Goal: Entertainment & Leisure: Browse casually

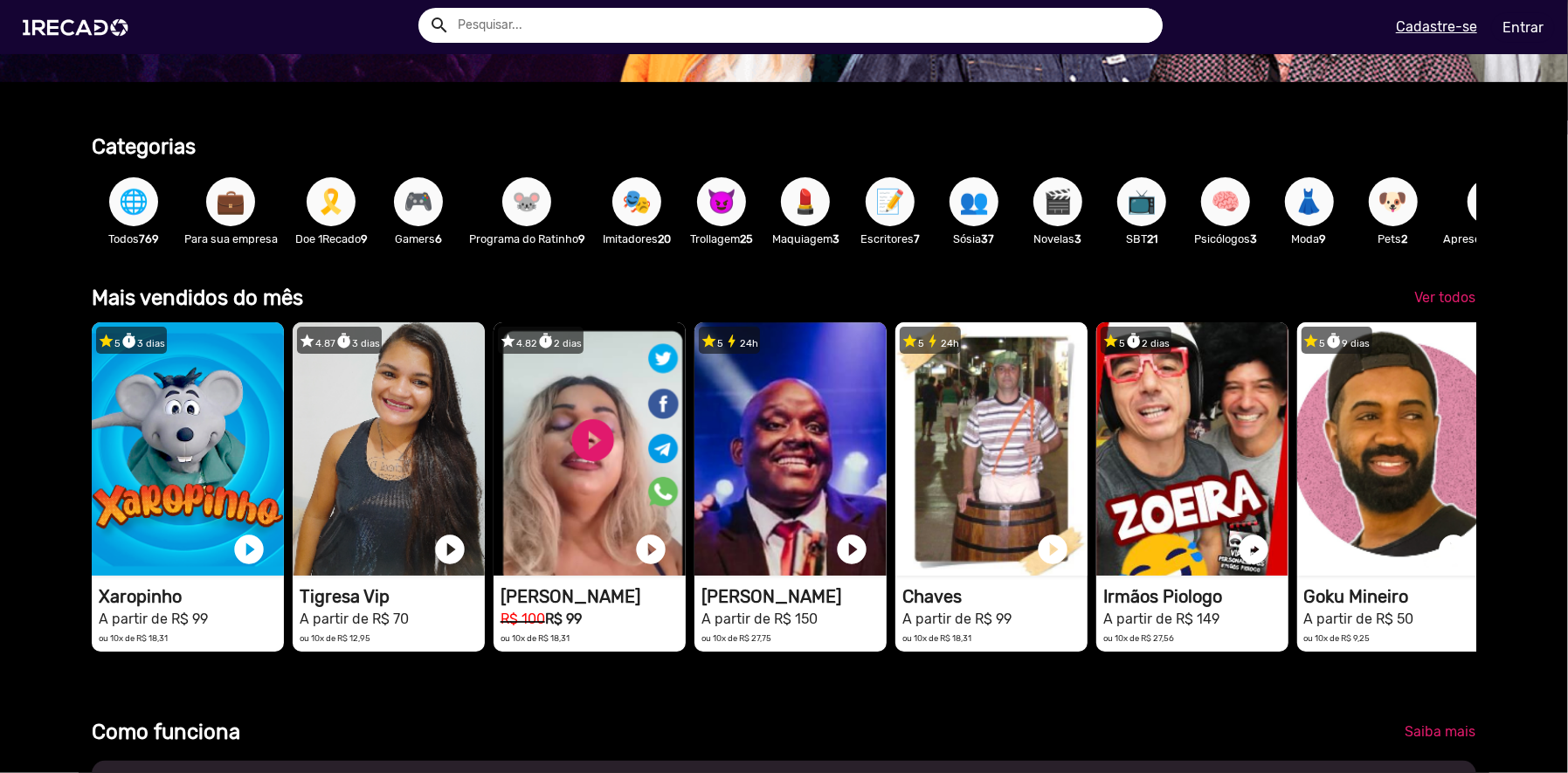
scroll to position [436, 0]
click at [709, 231] on p "Trollagem 25" at bounding box center [722, 239] width 66 height 17
click at [719, 198] on span "😈" at bounding box center [721, 202] width 29 height 49
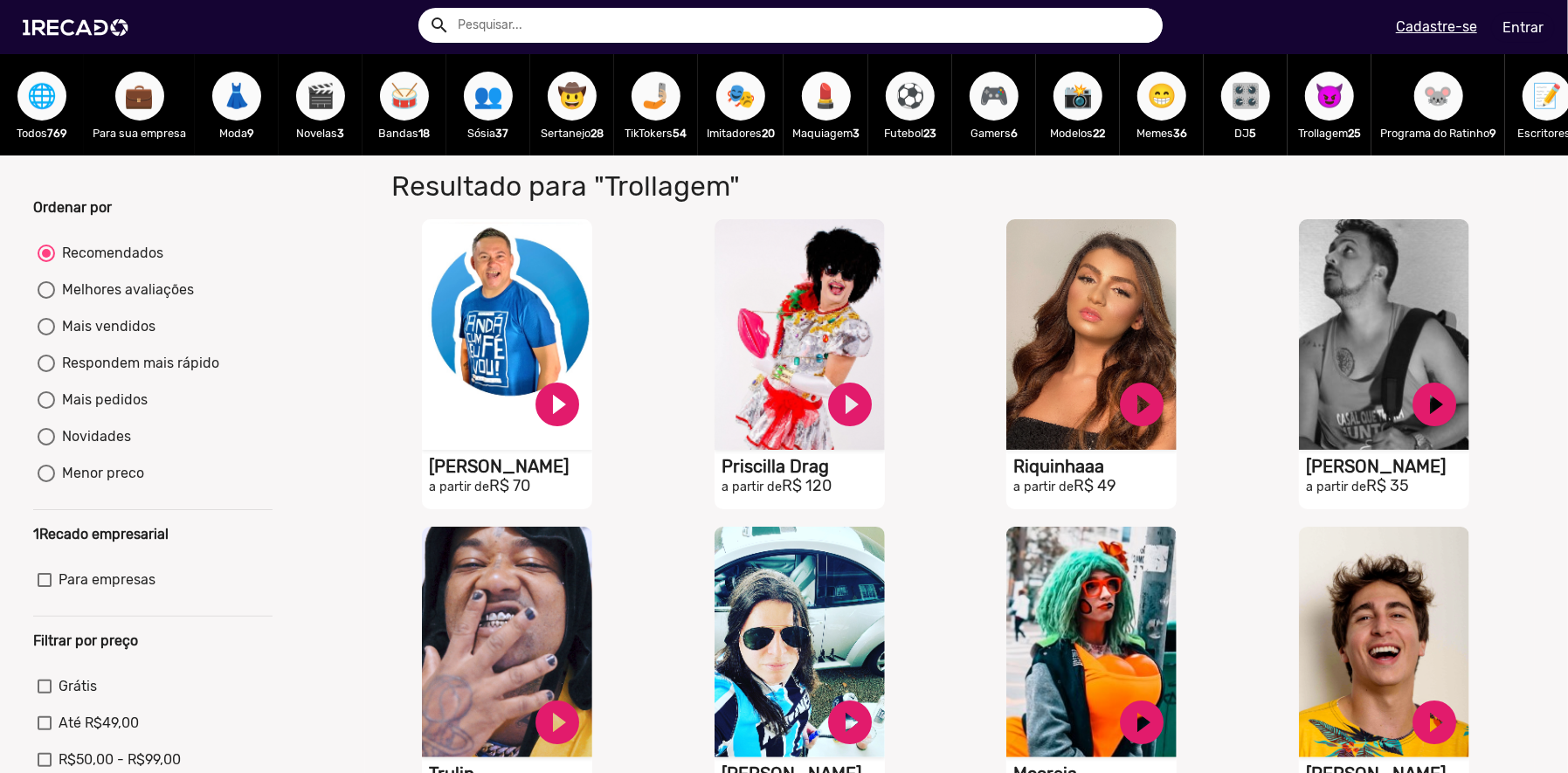
click at [830, 92] on span "💄" at bounding box center [826, 96] width 29 height 49
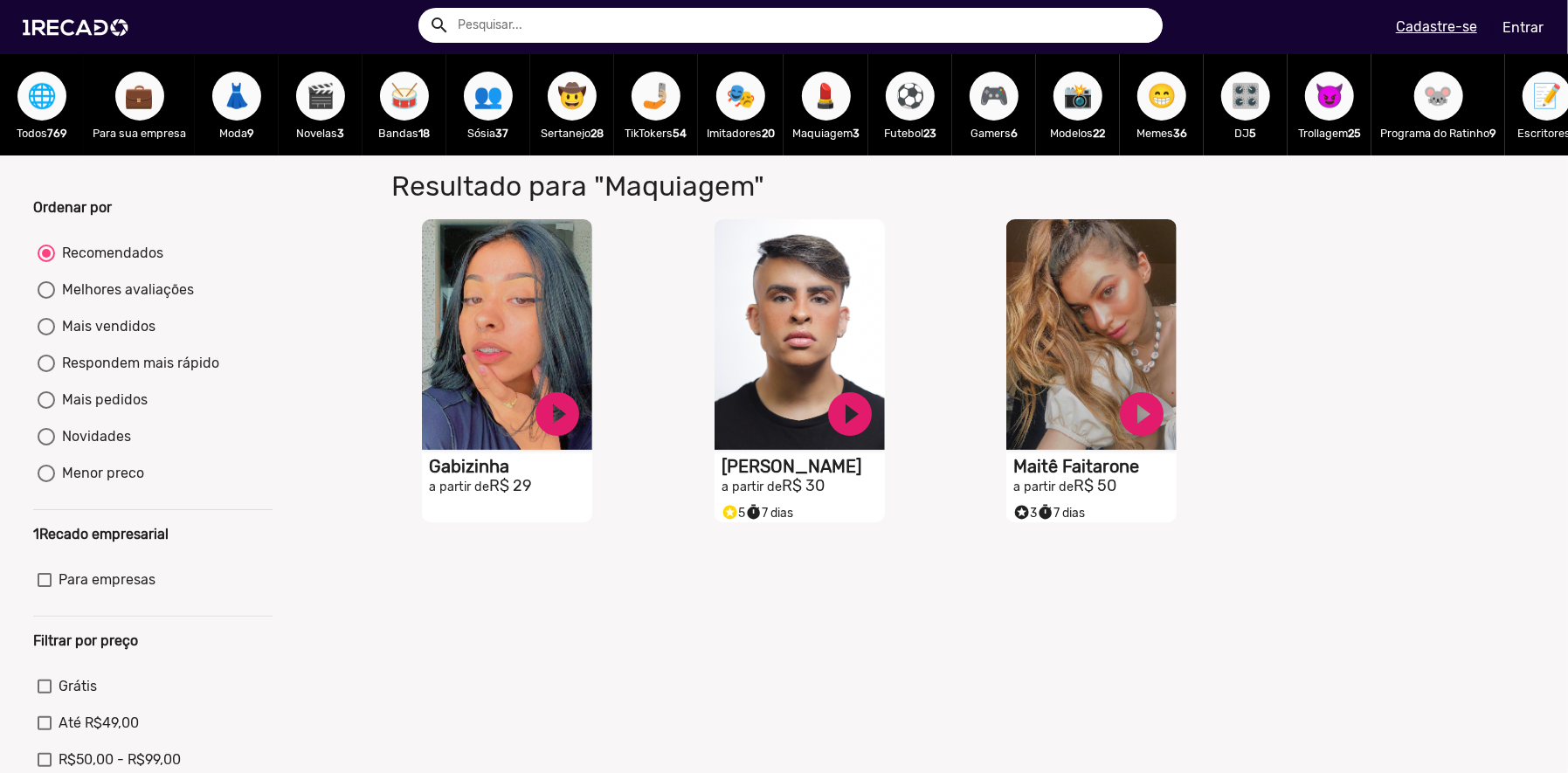
click at [937, 105] on div "⚽ Futebol 23" at bounding box center [910, 105] width 84 height 101
click at [359, 98] on div "🎬 Novelas 3" at bounding box center [321, 105] width 84 height 101
click at [390, 99] on span "🥁" at bounding box center [404, 96] width 29 height 49
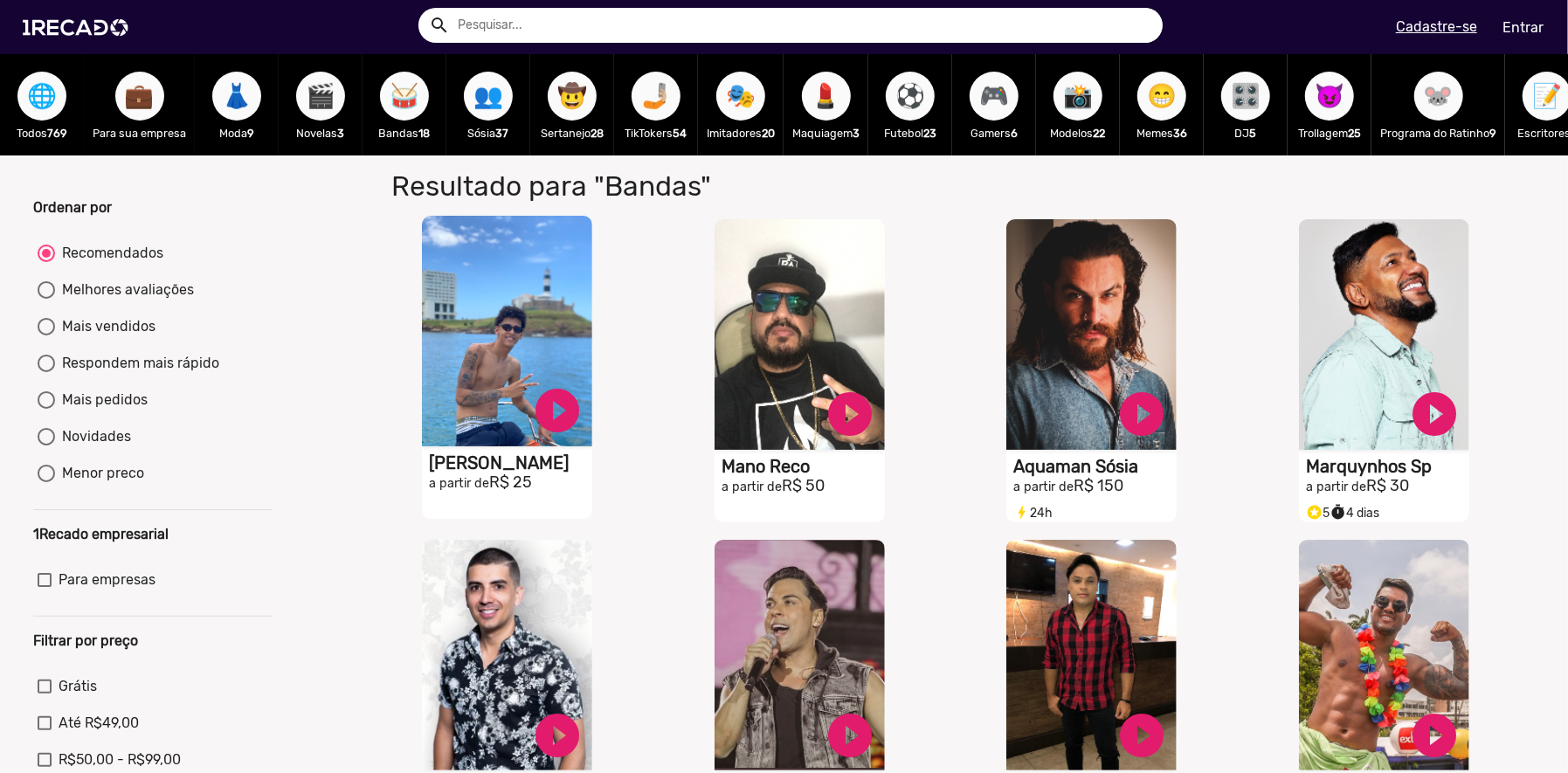
click at [508, 391] on video "S1RECADO vídeos dedicados para fãs e empresas" at bounding box center [507, 332] width 171 height 231
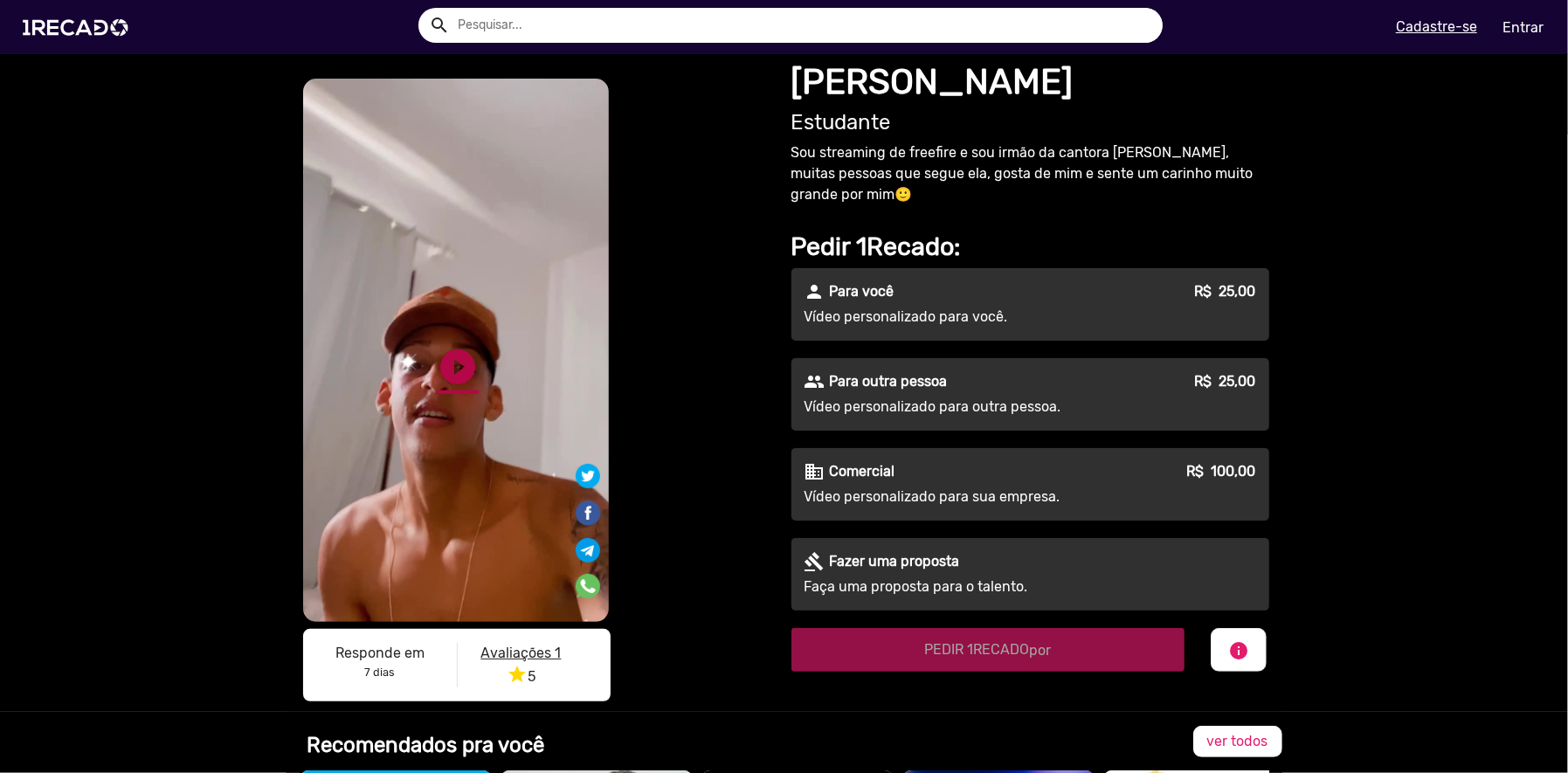
click at [457, 363] on link "play_circle_filled" at bounding box center [457, 366] width 42 height 42
click at [451, 375] on link "pause_circle" at bounding box center [457, 366] width 42 height 42
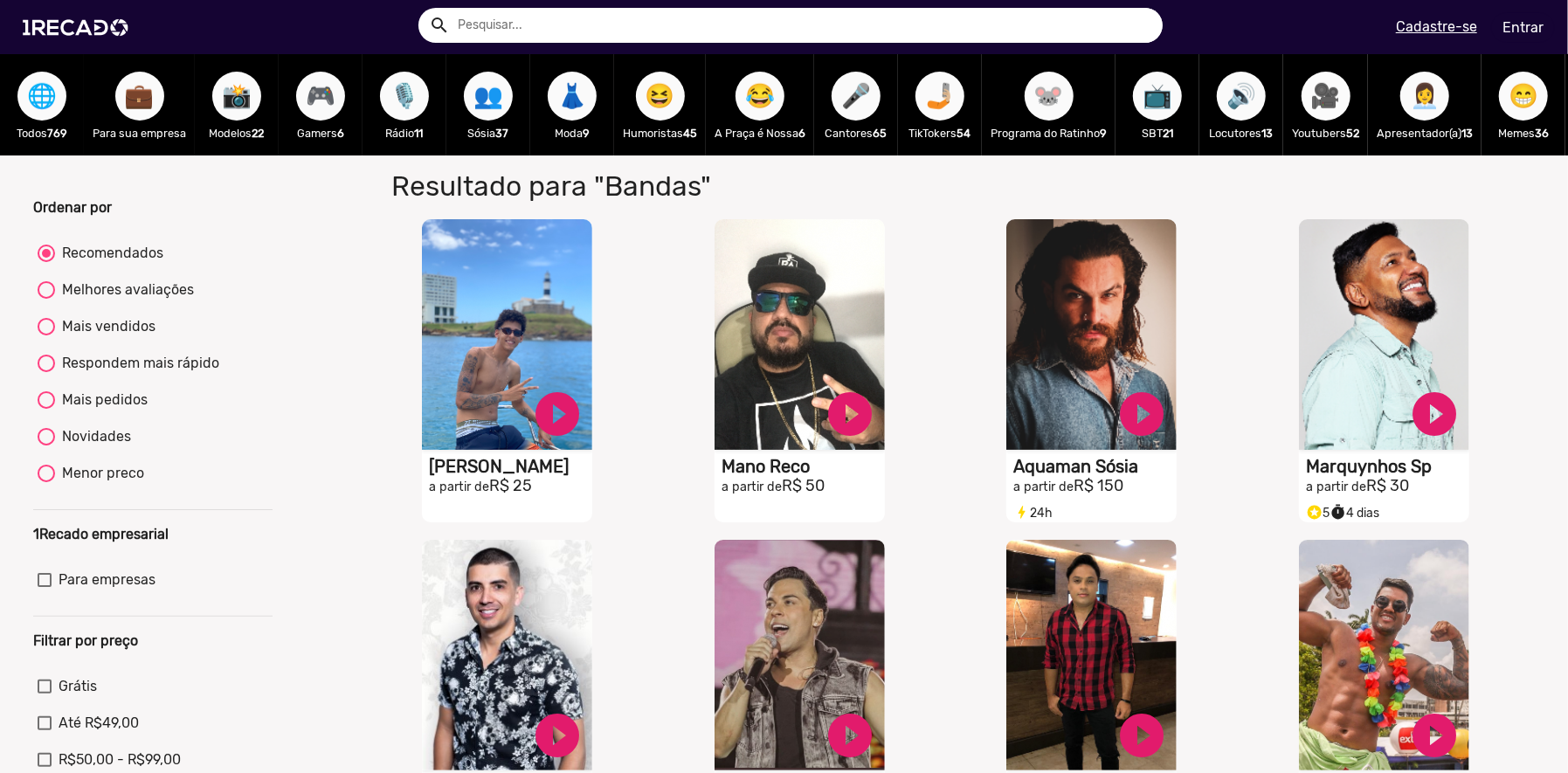
click at [1321, 81] on span "🎥" at bounding box center [1326, 96] width 29 height 49
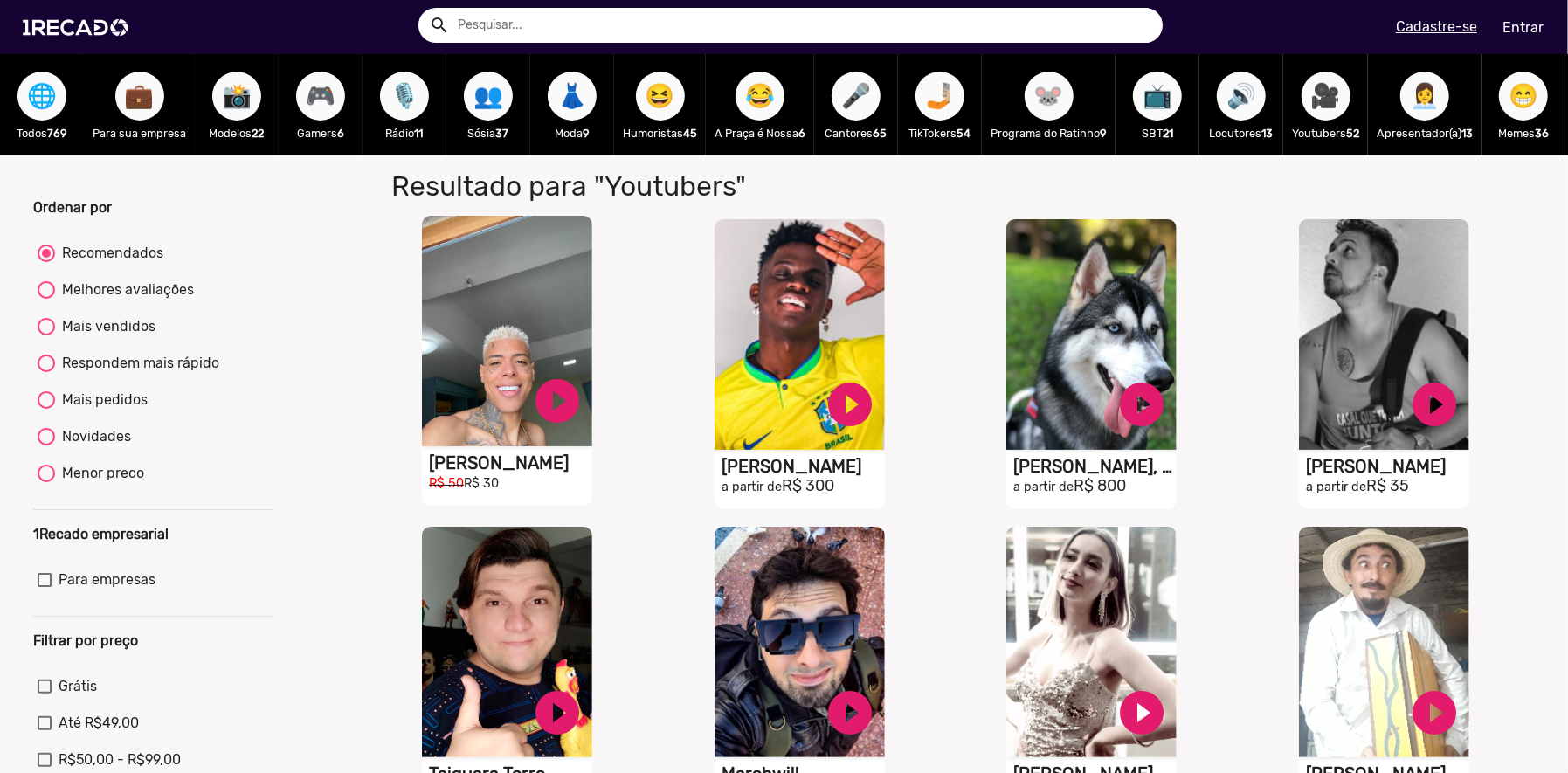
click at [500, 366] on video "S1RECADO vídeos dedicados para fãs e empresas" at bounding box center [507, 332] width 171 height 231
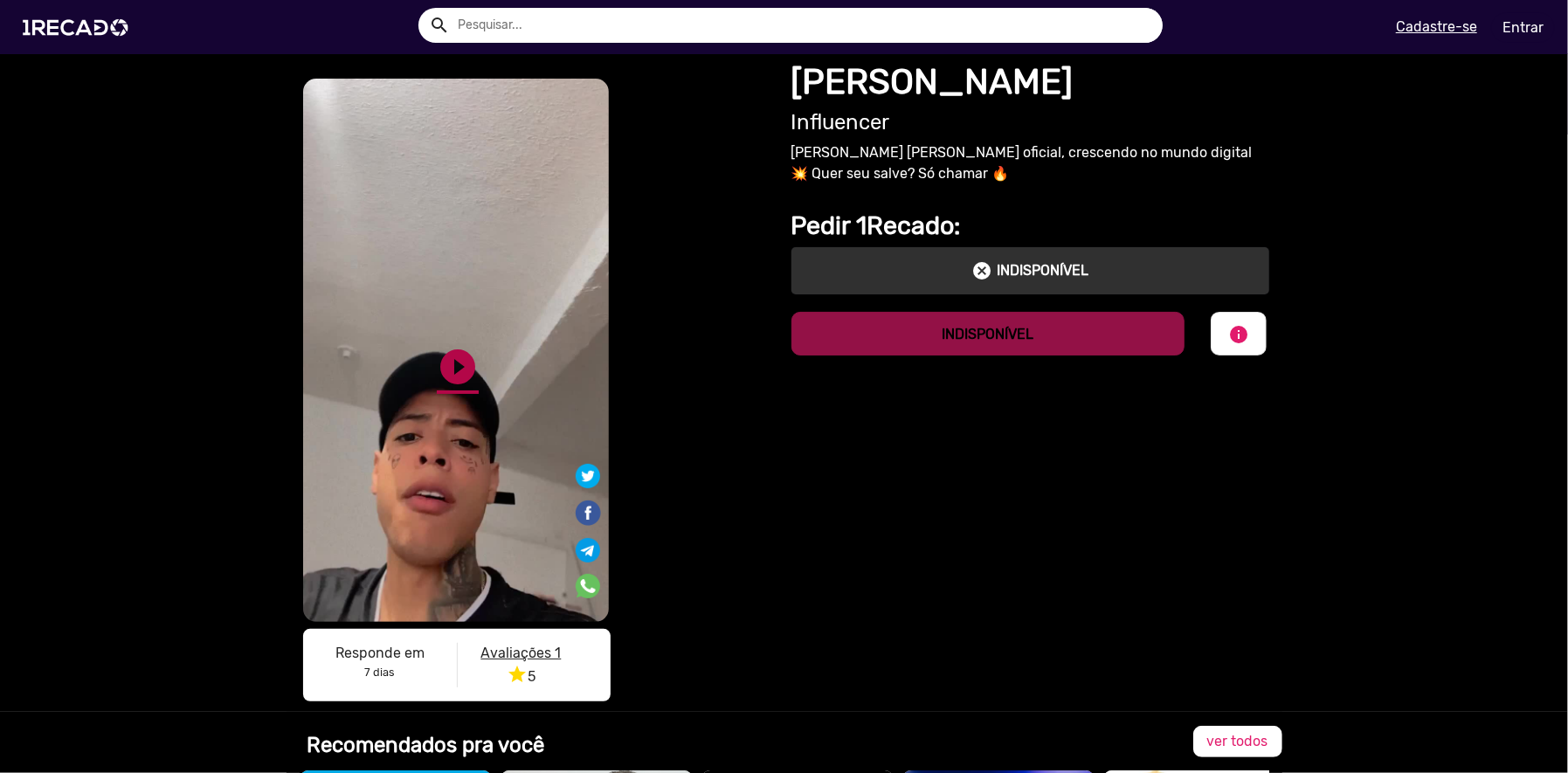
click at [449, 359] on link "play_circle_filled" at bounding box center [457, 366] width 42 height 42
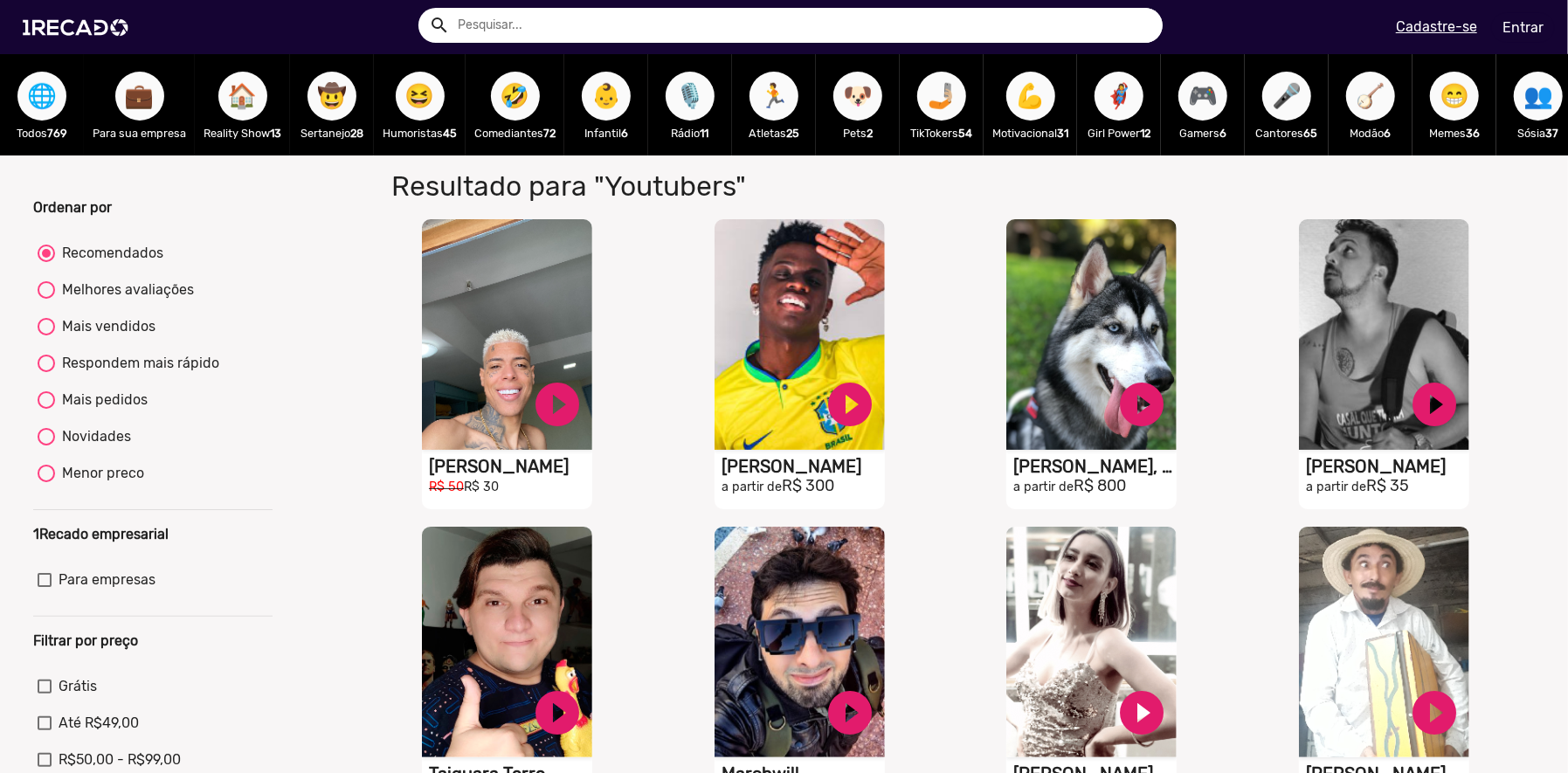
click at [1144, 104] on button "🦸‍♀️" at bounding box center [1119, 96] width 49 height 49
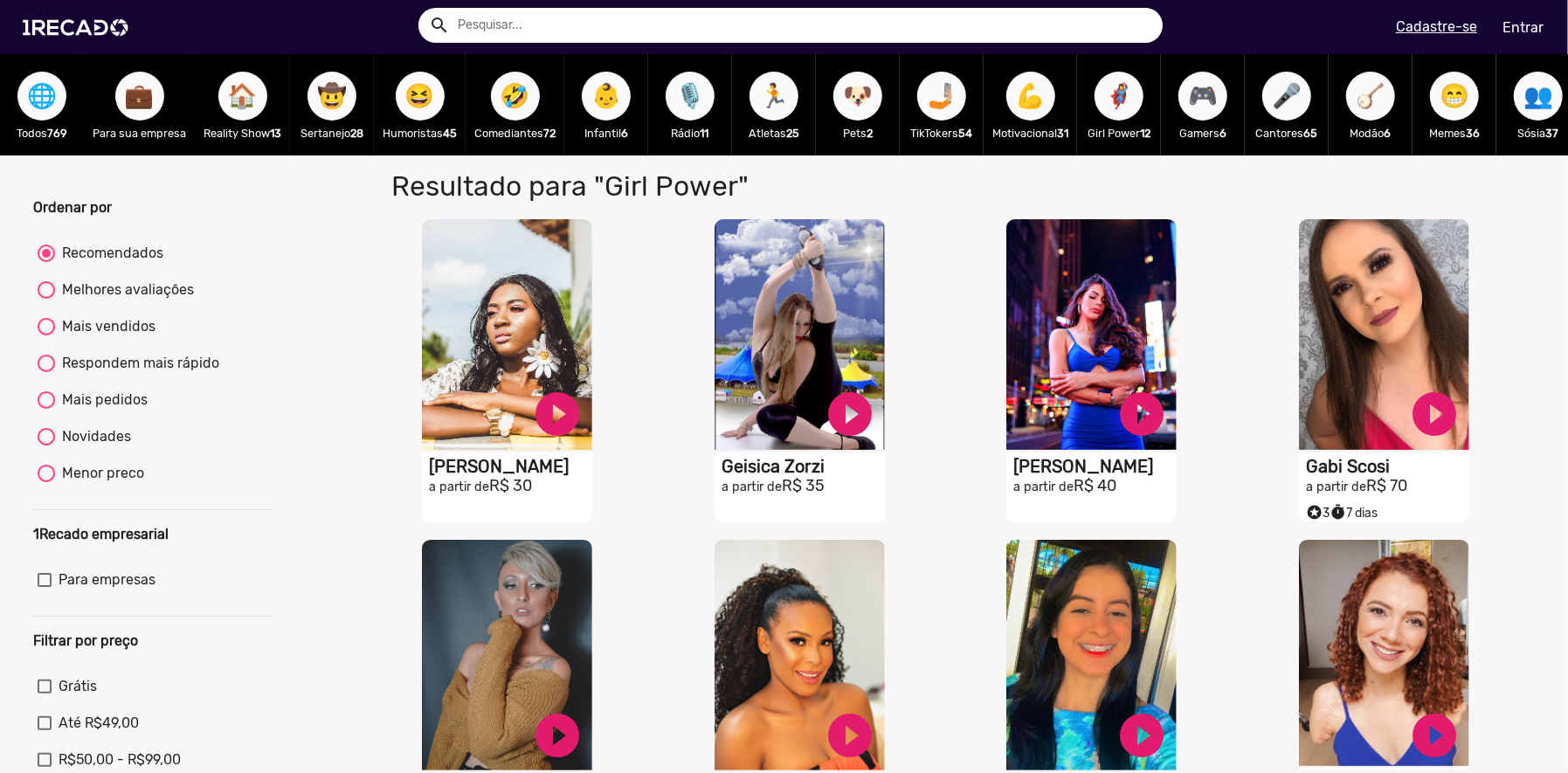
click at [97, 110] on div "💼 Para sua empresa" at bounding box center [139, 105] width 111 height 101
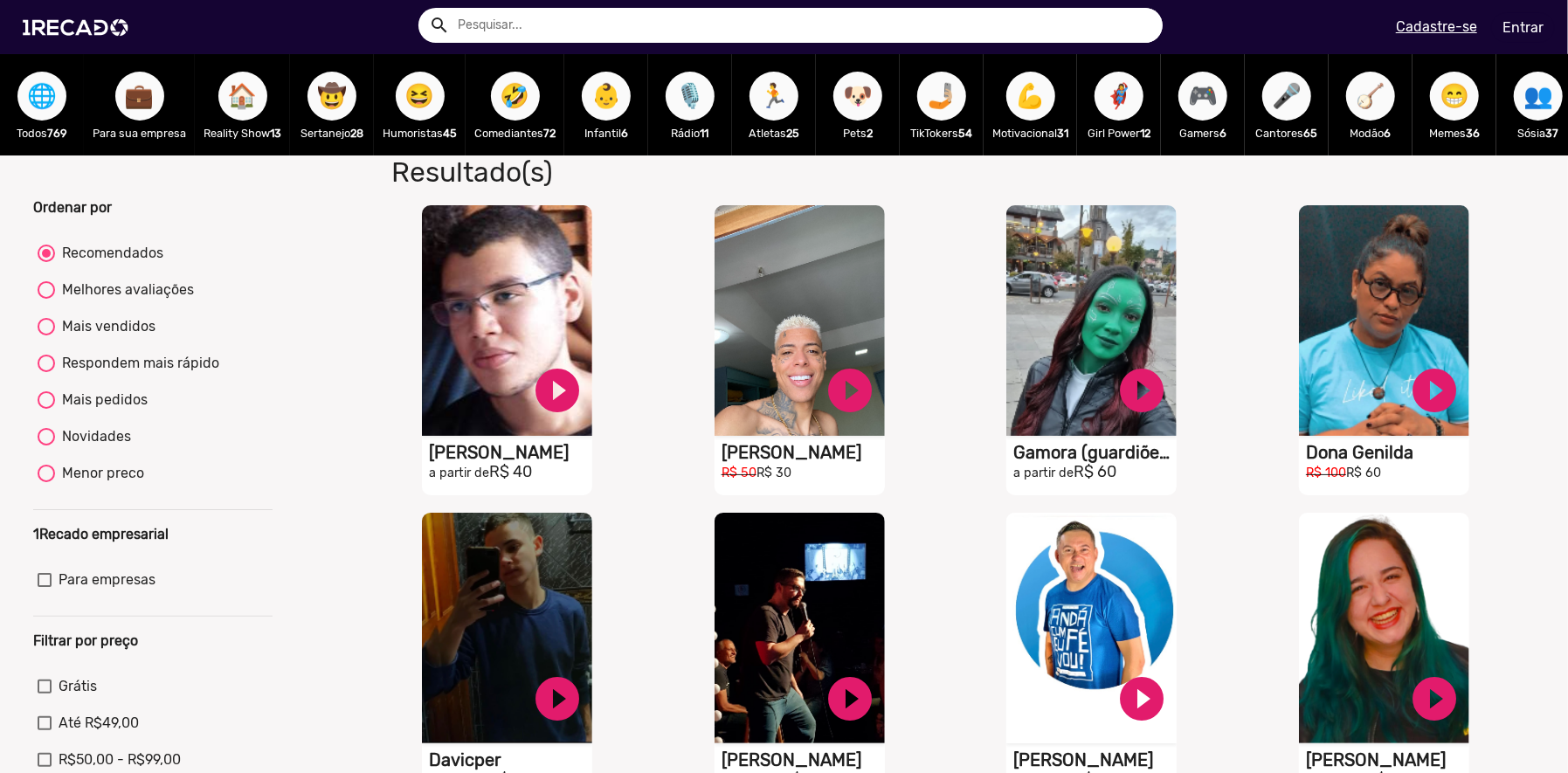
click at [13, 98] on div "🌐 Todos 769" at bounding box center [42, 105] width 84 height 101
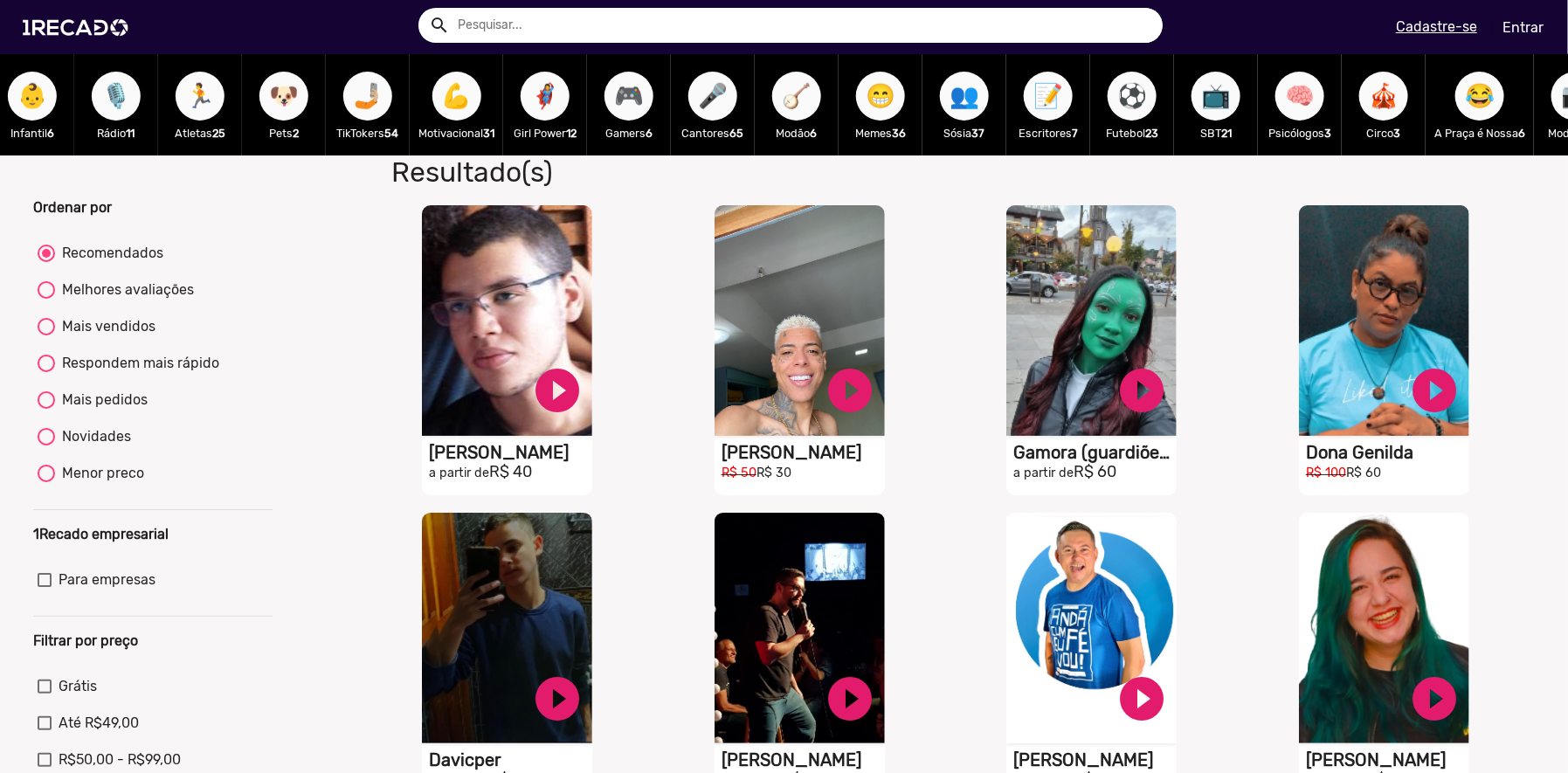
scroll to position [0, 574]
click at [214, 89] on span "🏃" at bounding box center [198, 96] width 29 height 49
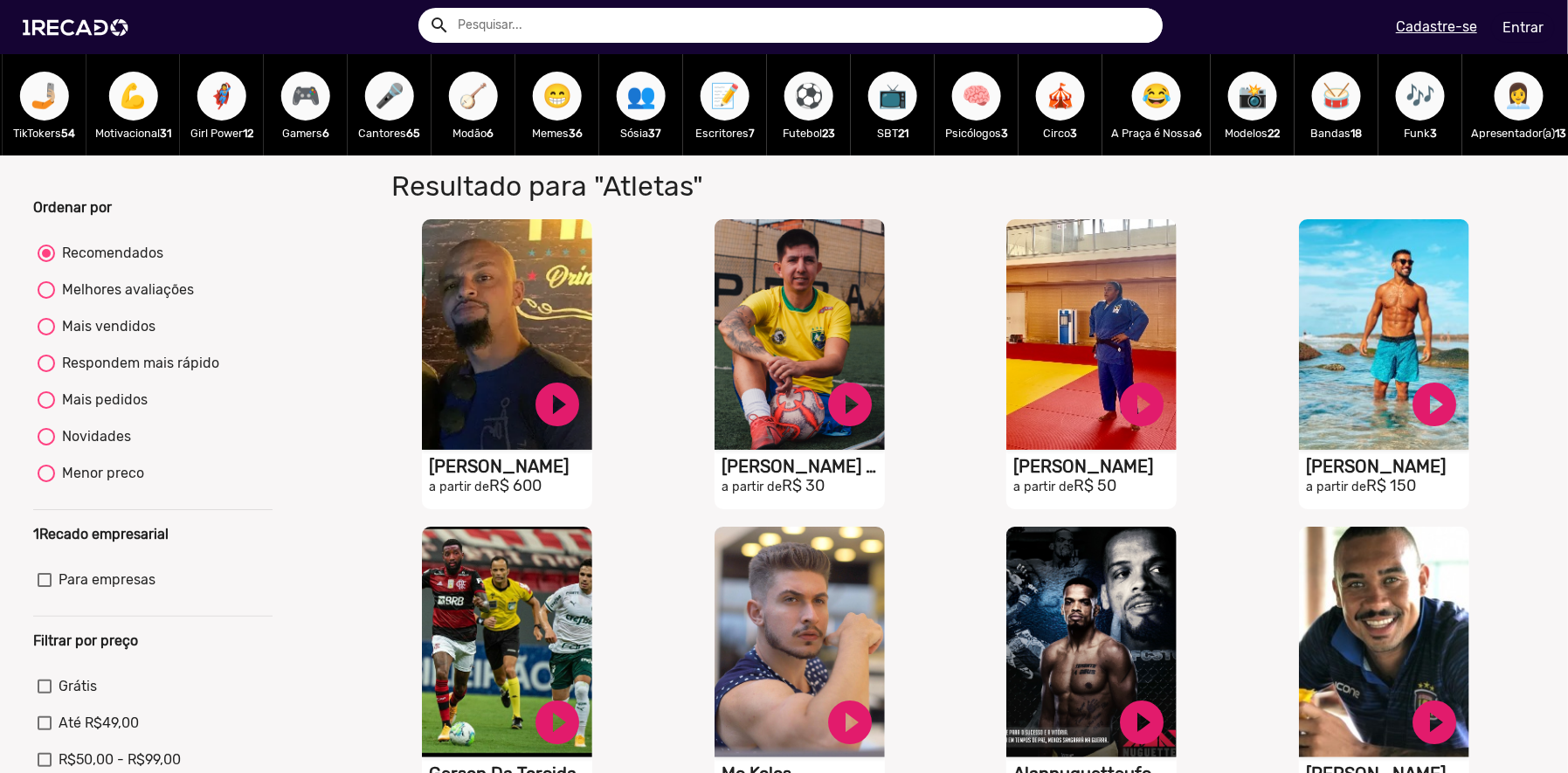
scroll to position [0, 910]
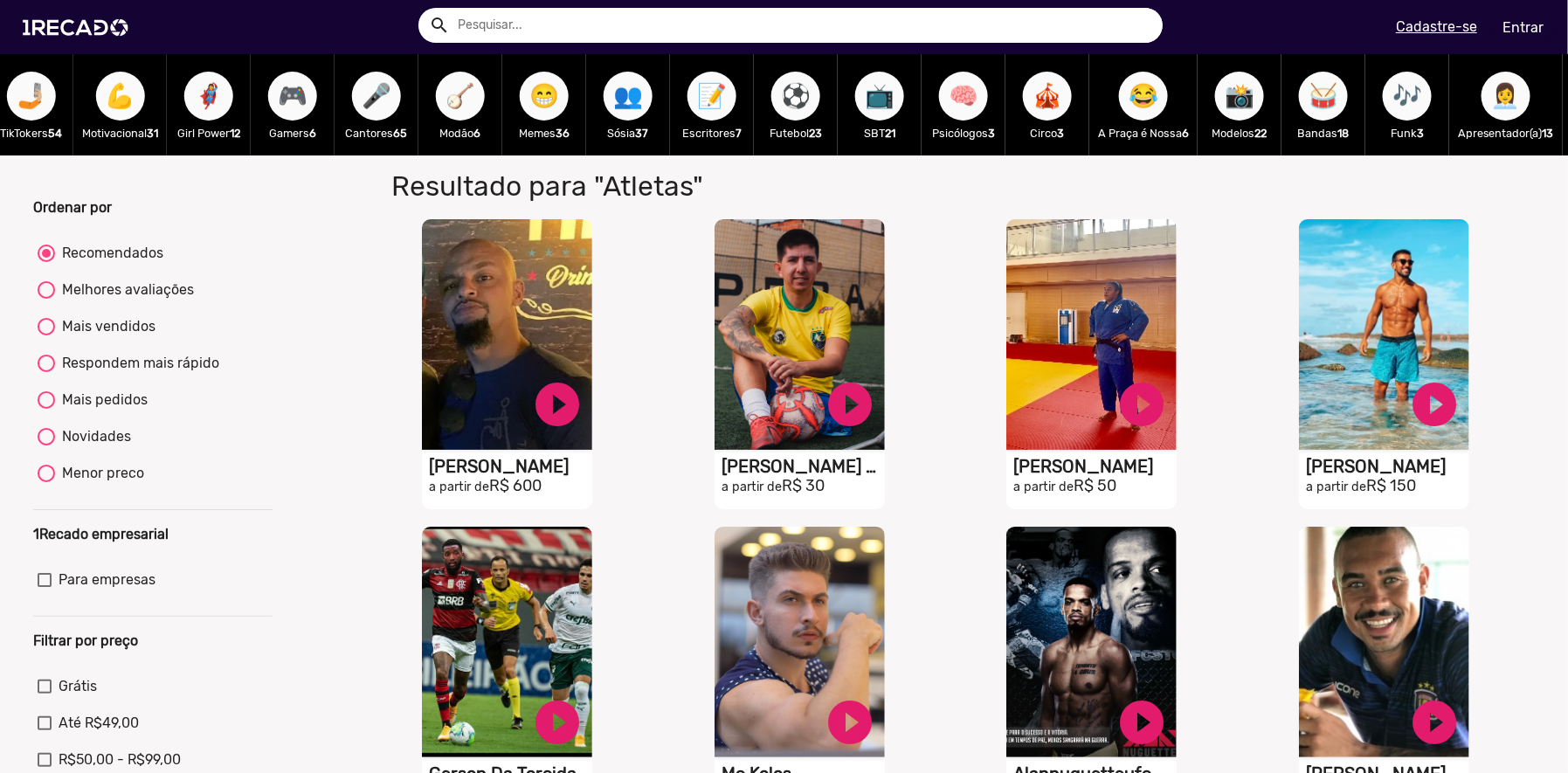
click at [723, 83] on span "📝" at bounding box center [711, 96] width 29 height 49
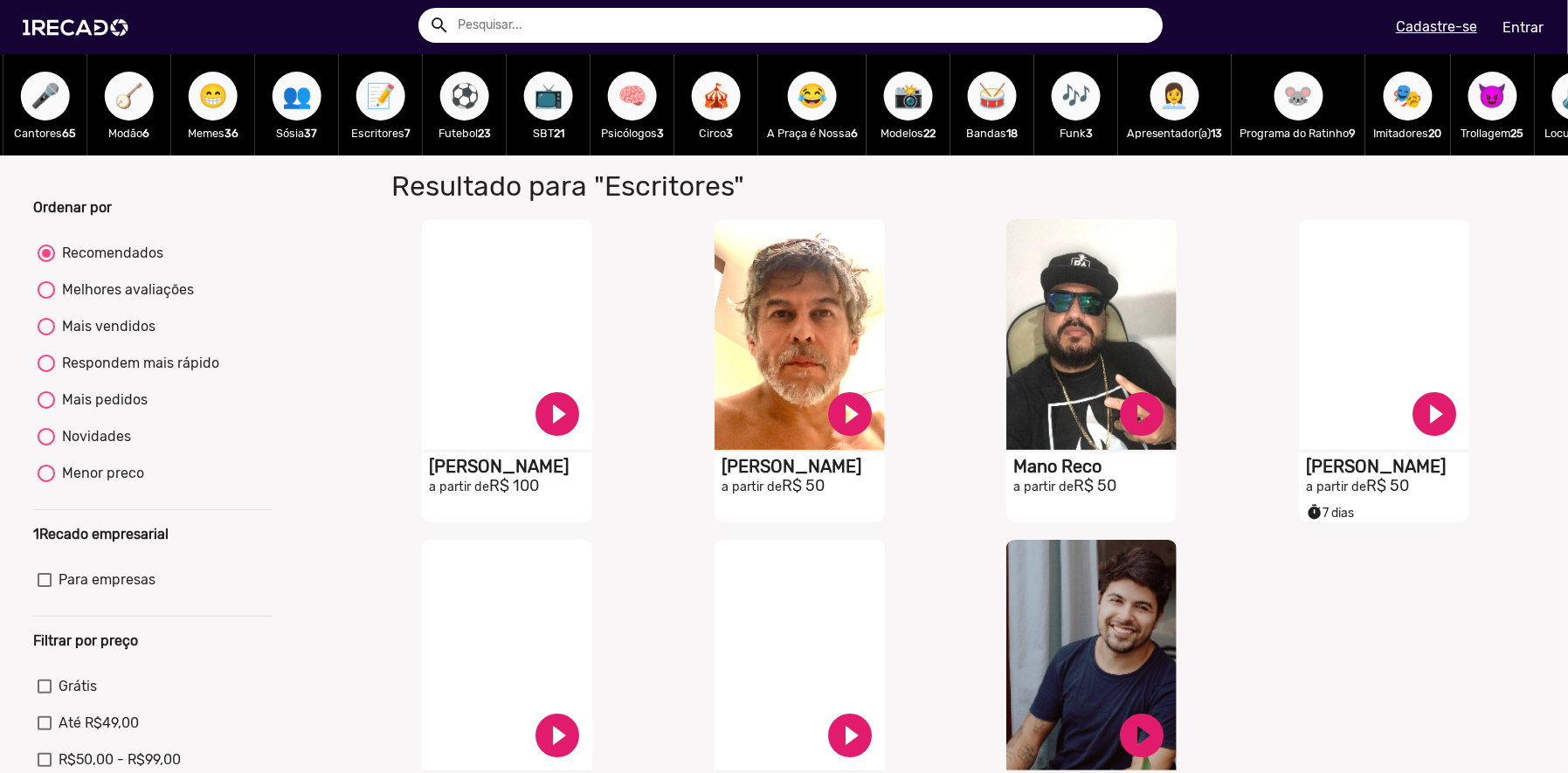
scroll to position [0, 1287]
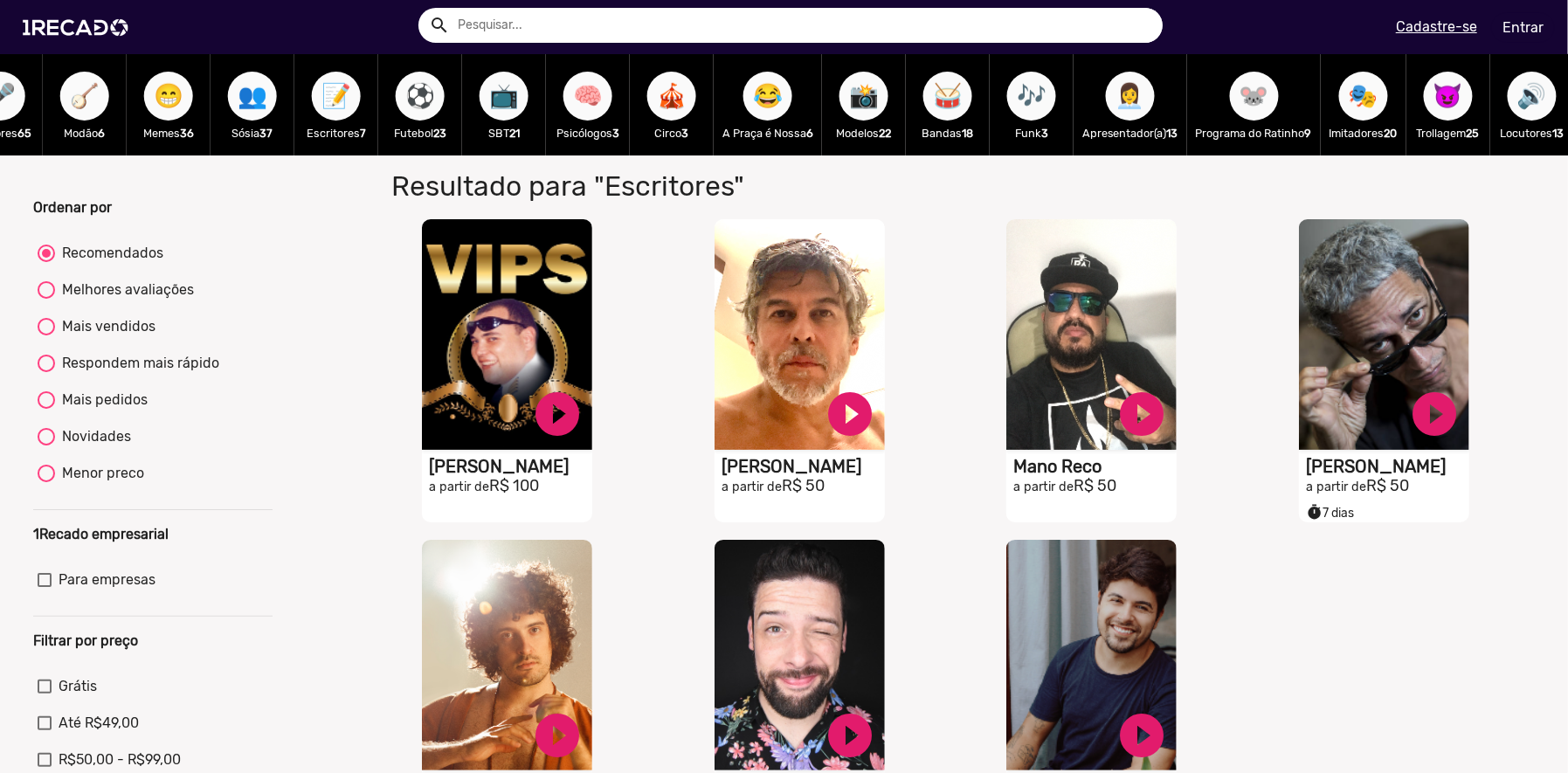
click at [1145, 88] on span "👩‍💼" at bounding box center [1130, 96] width 29 height 49
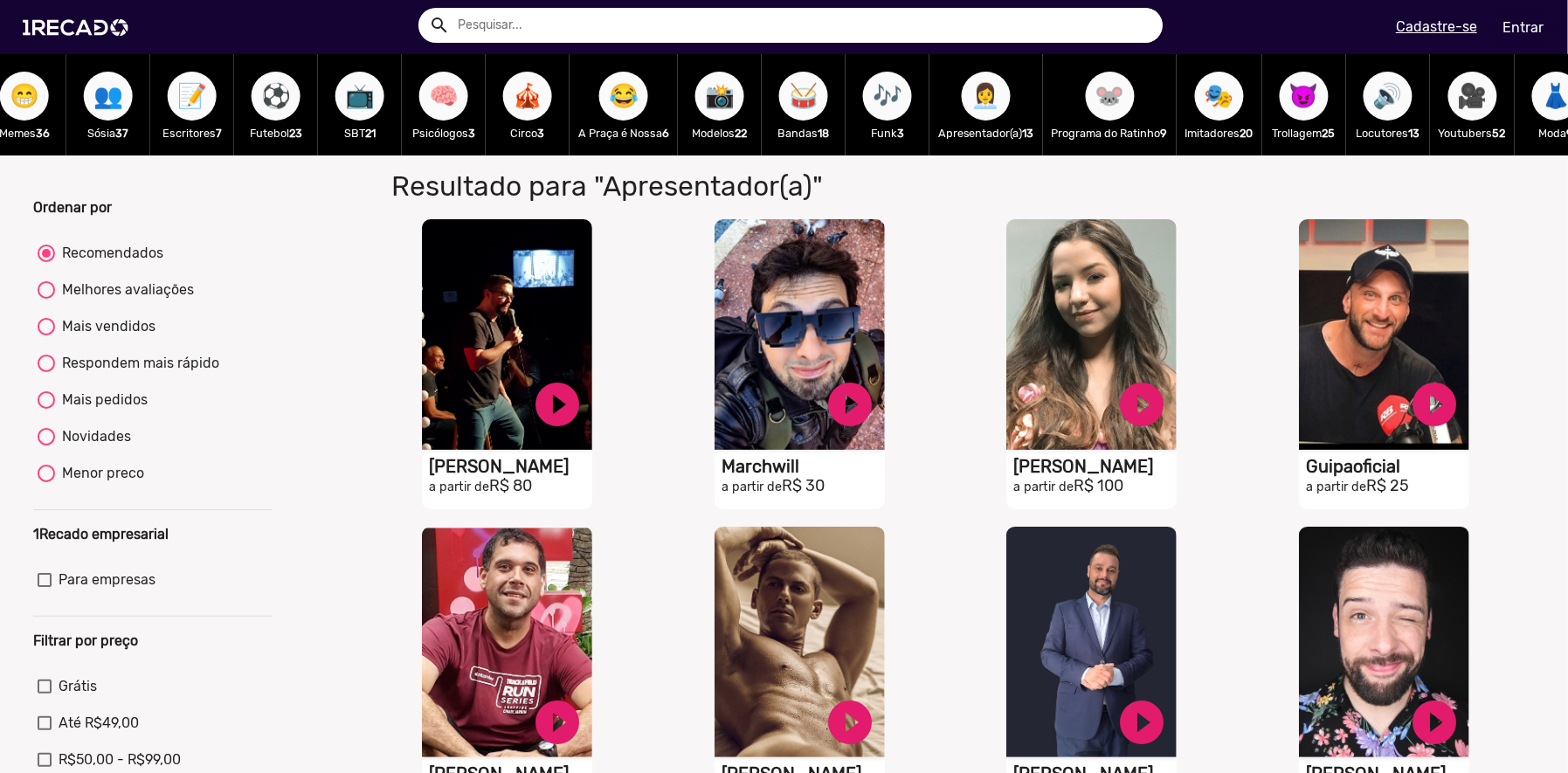
scroll to position [0, 1447]
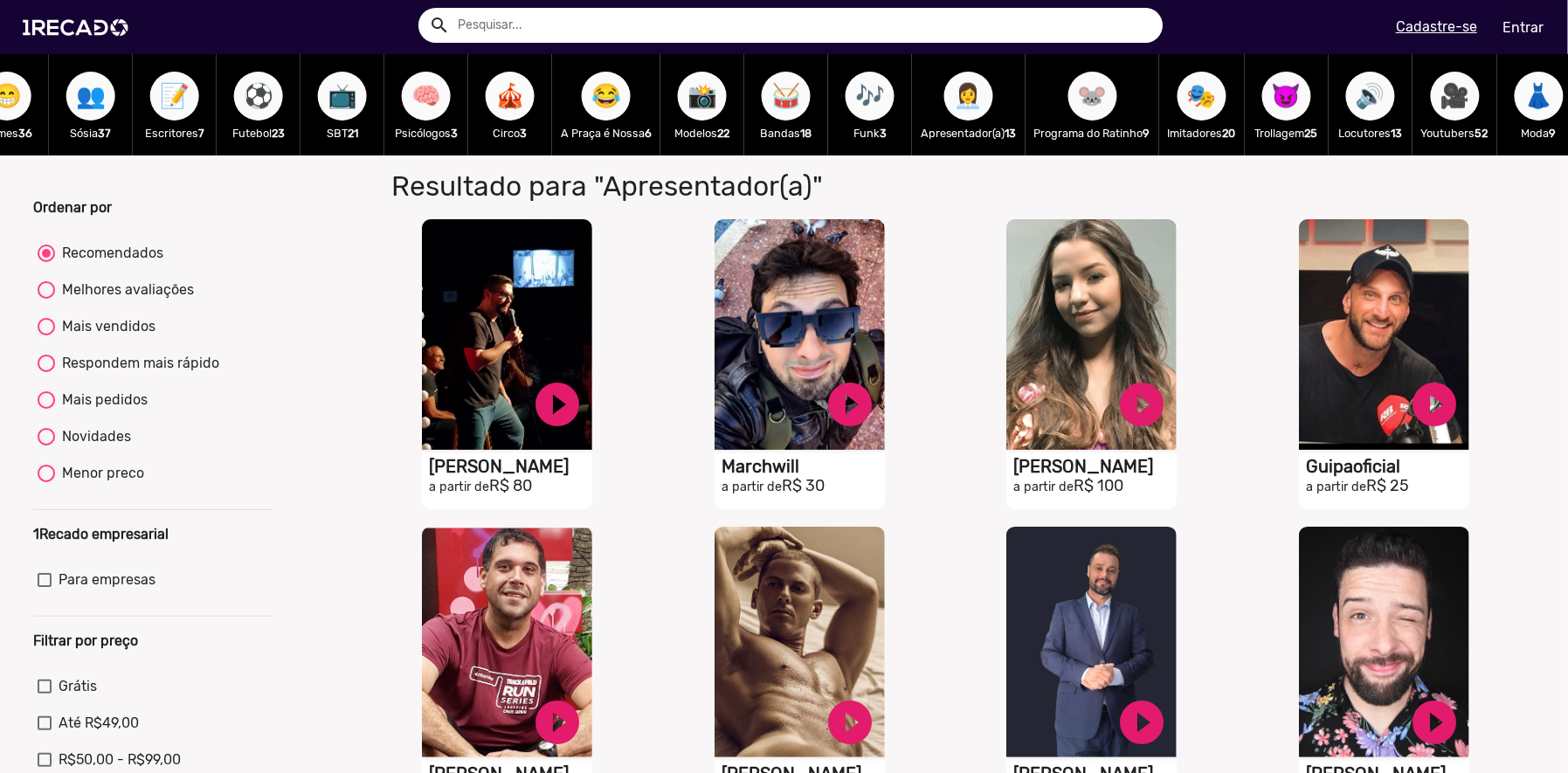
click at [1215, 106] on span "🎭" at bounding box center [1202, 96] width 29 height 49
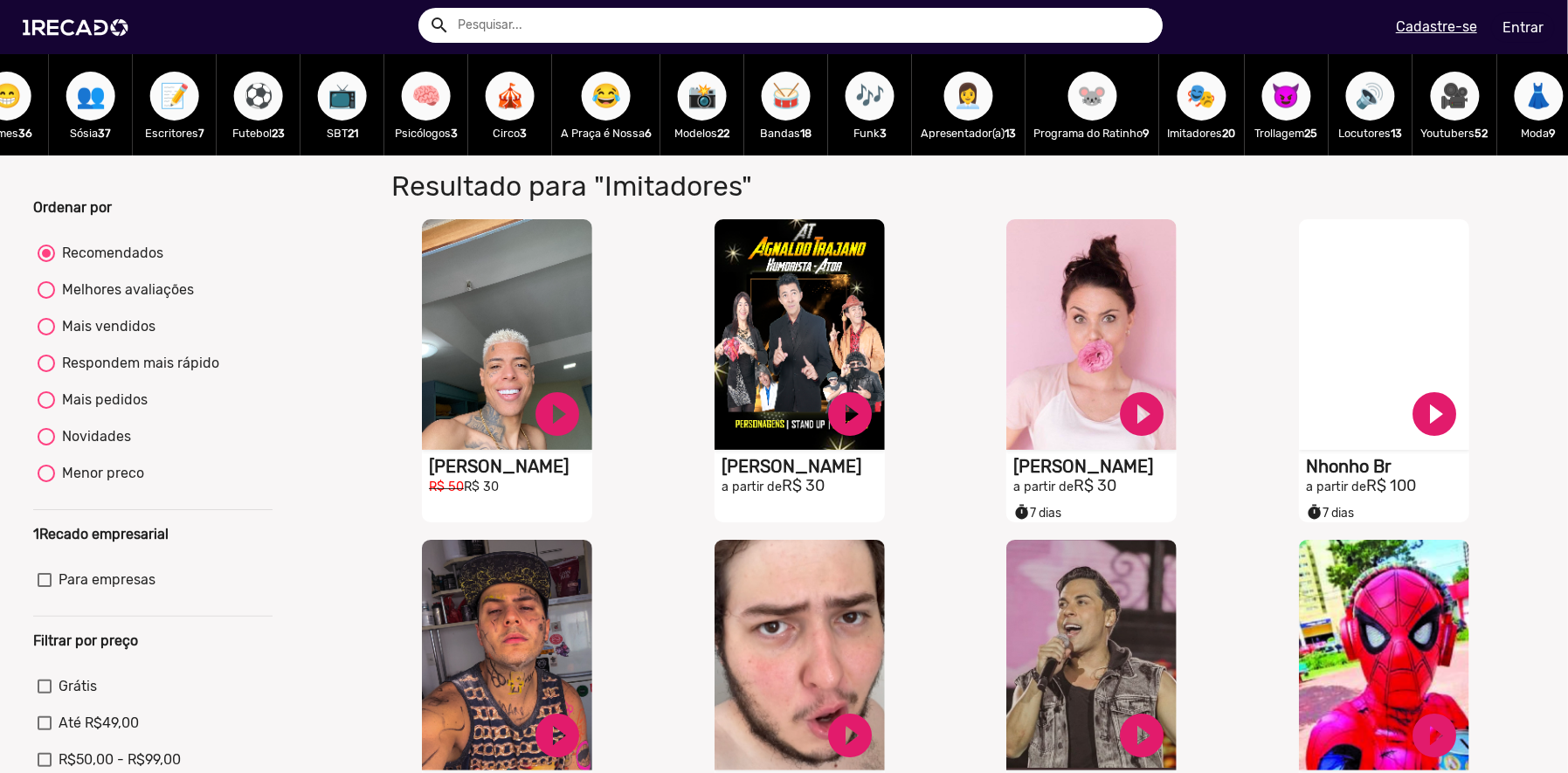
click at [1302, 95] on span "😈" at bounding box center [1287, 96] width 29 height 49
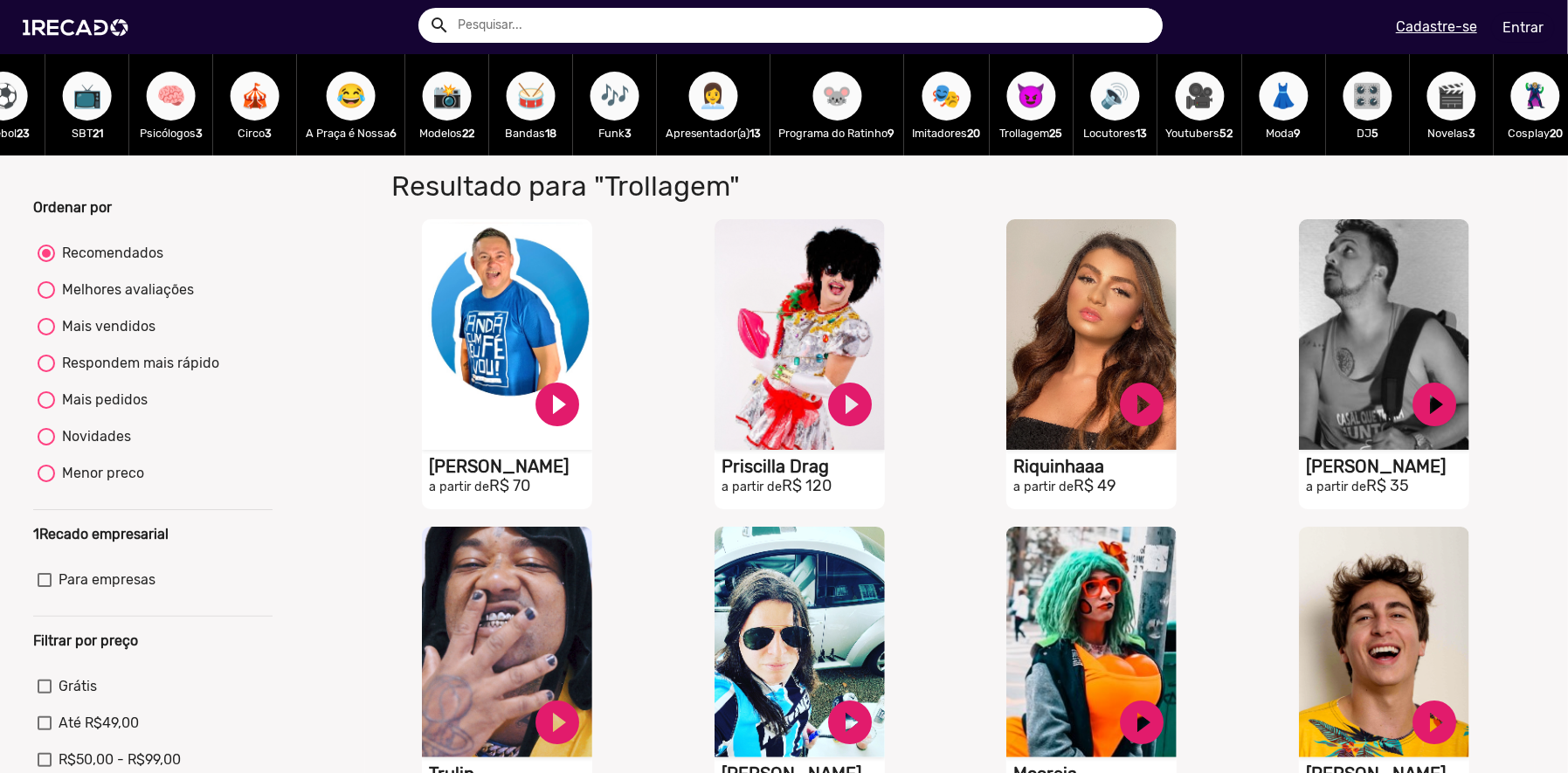
scroll to position [0, 1758]
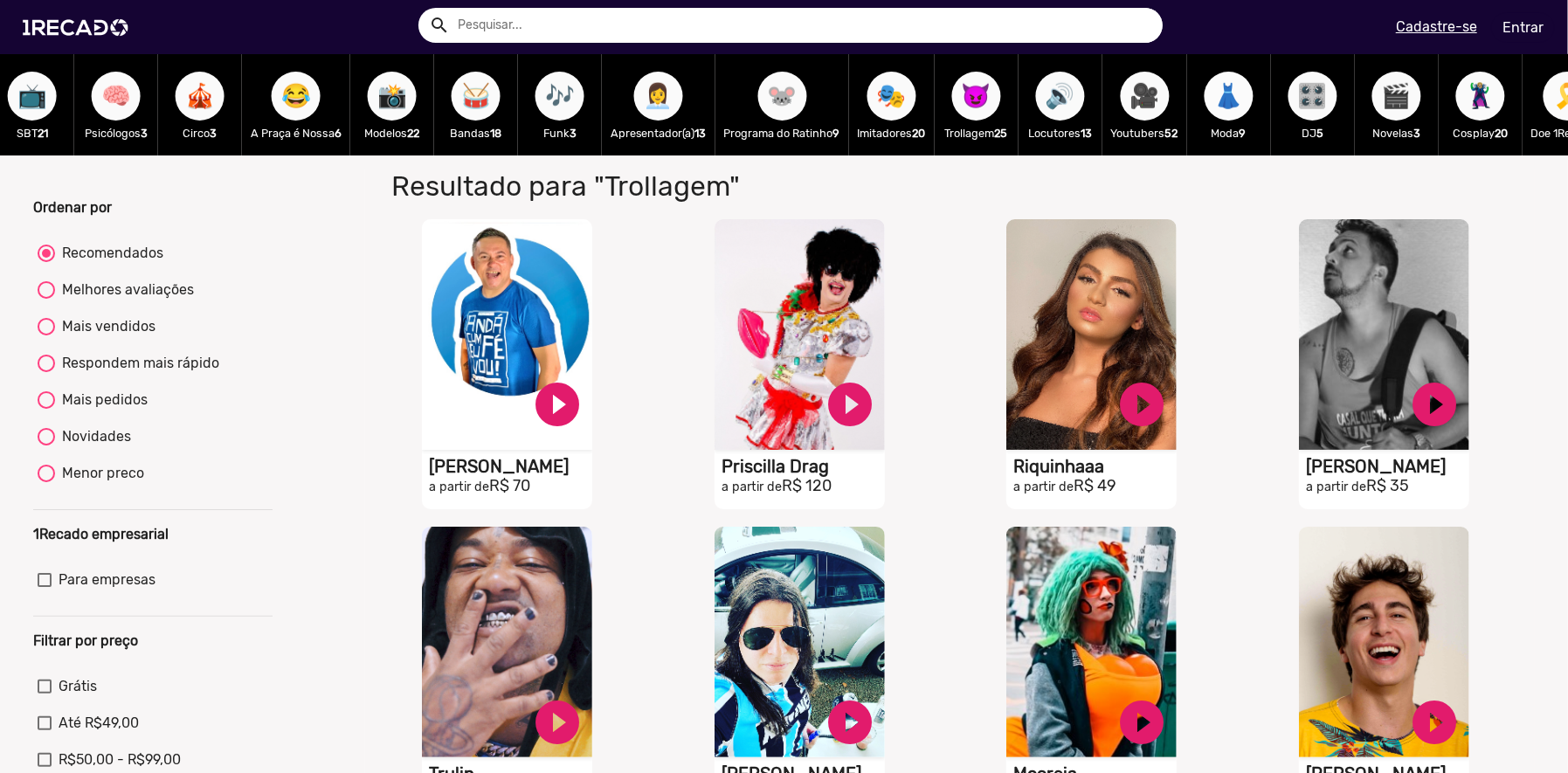
click at [1245, 103] on span "👗" at bounding box center [1228, 96] width 29 height 49
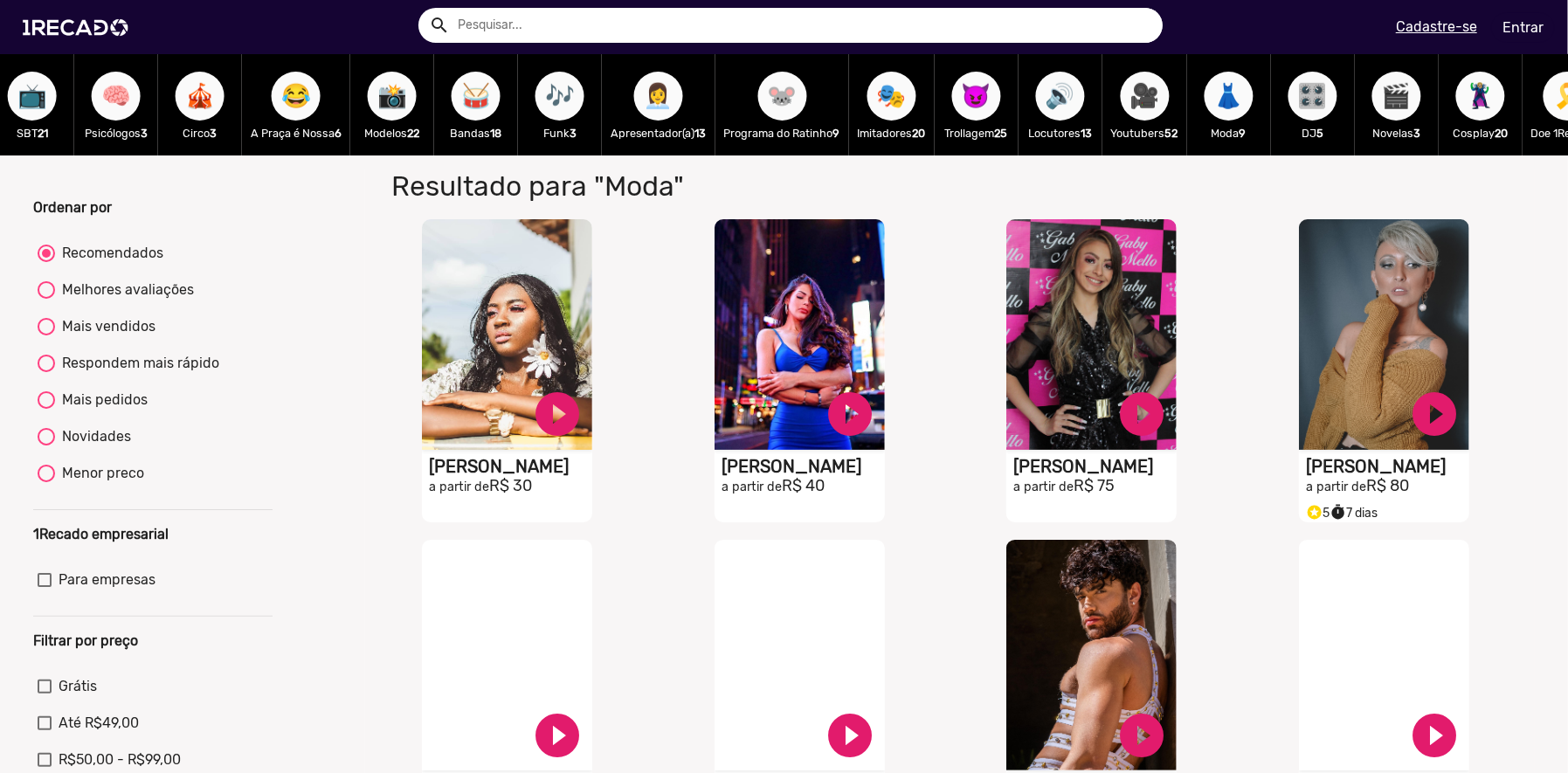
click at [1355, 95] on div "🎛️ DJ 5" at bounding box center [1313, 105] width 84 height 101
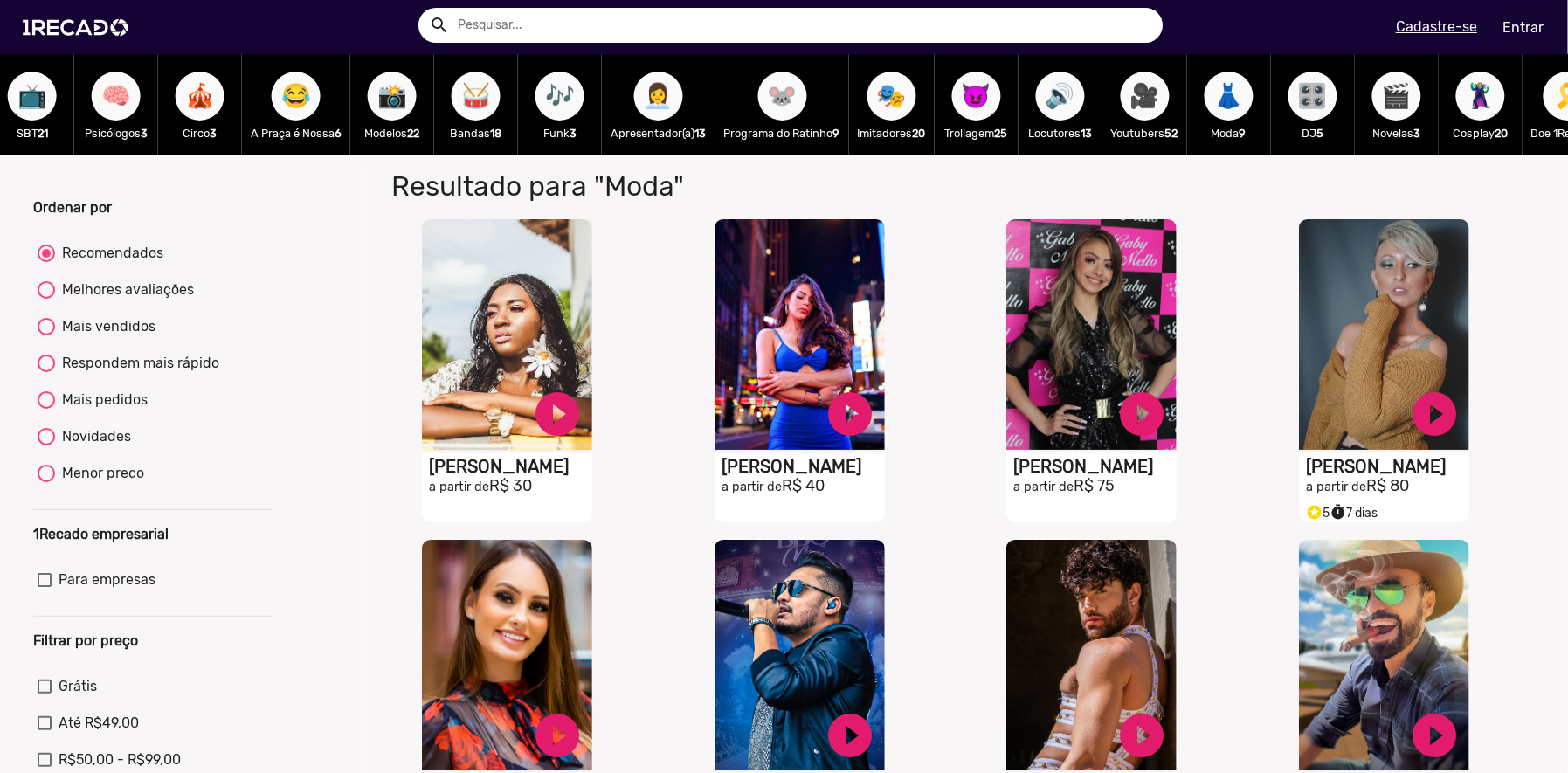
click at [1337, 88] on button "🎛️" at bounding box center [1312, 96] width 49 height 49
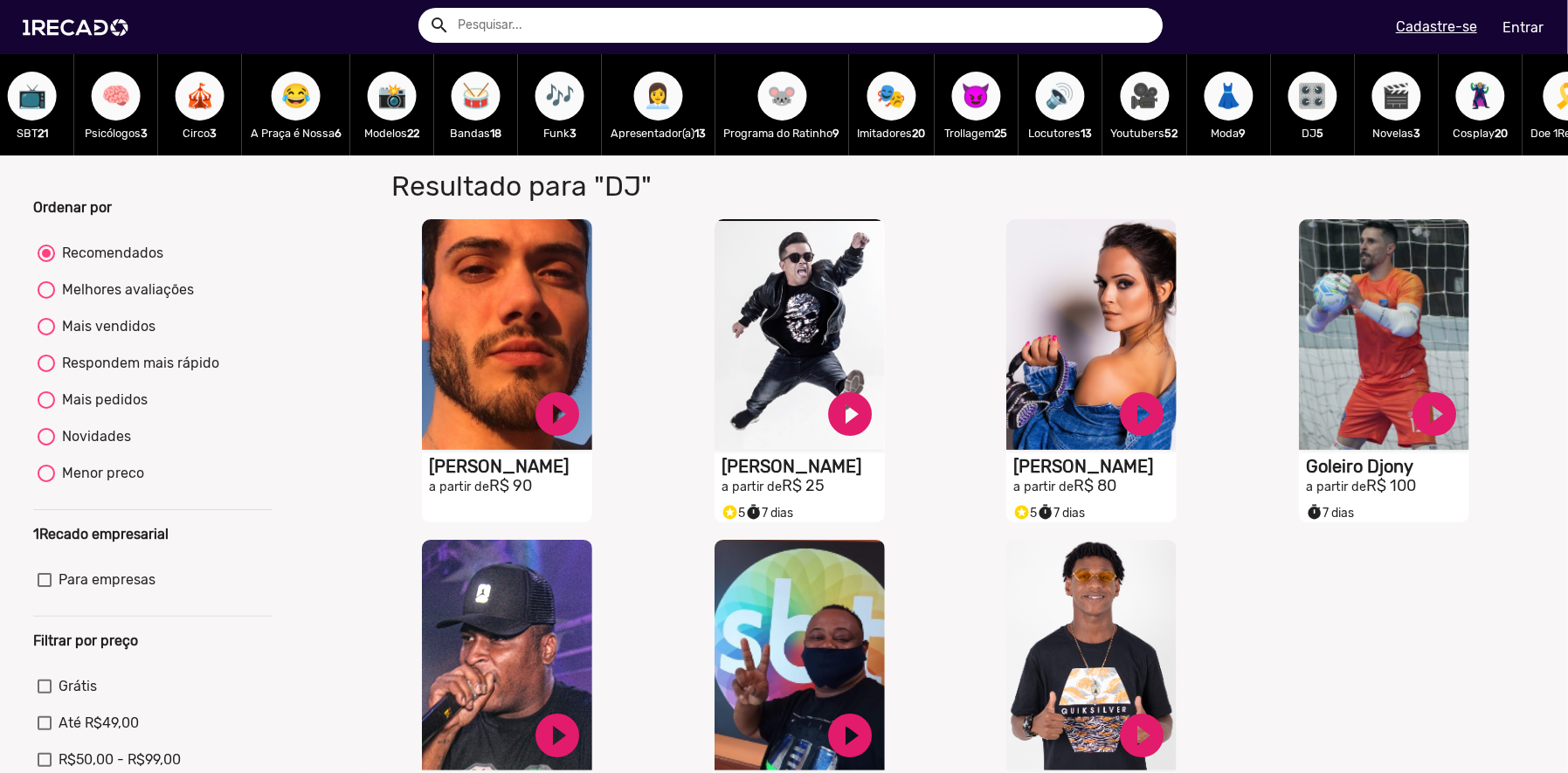
click at [1472, 98] on div "🦹🏼‍♀️ Cosplay 20" at bounding box center [1481, 105] width 84 height 101
click at [1505, 99] on button "🦹🏼‍♀️" at bounding box center [1480, 96] width 49 height 49
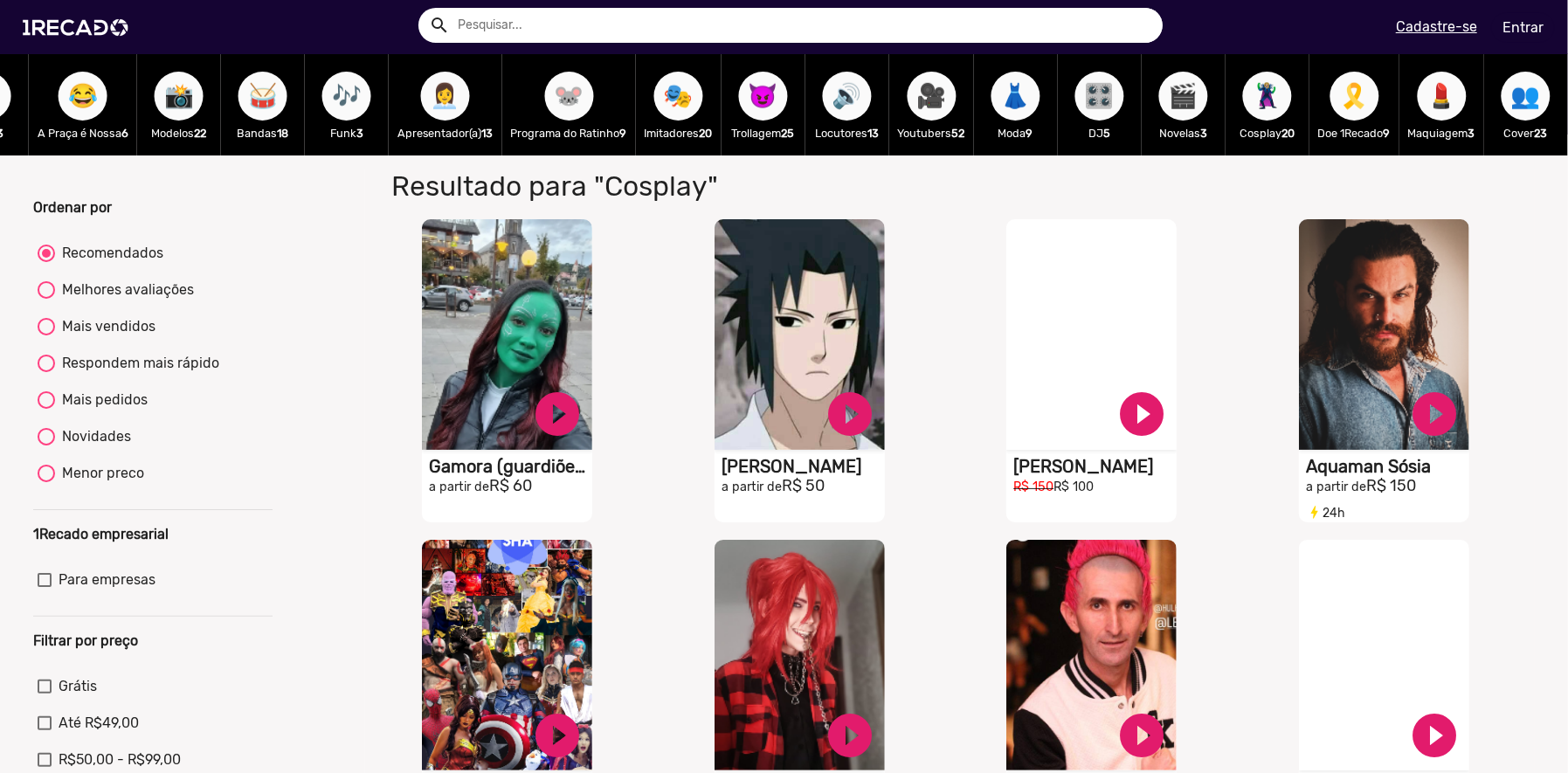
scroll to position [0, 2008]
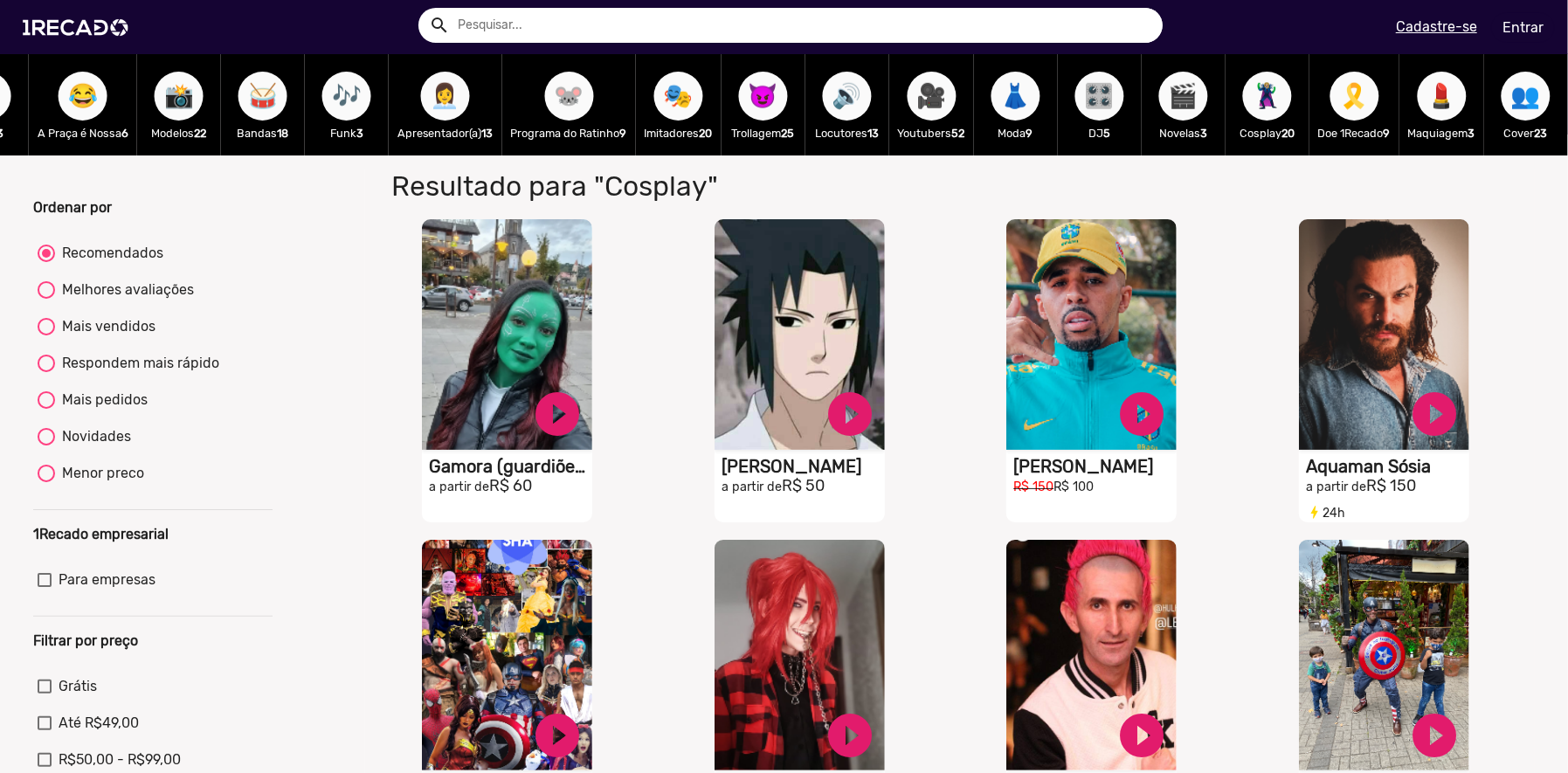
click at [1098, 340] on video "S1RECADO vídeos dedicados para fãs e empresas" at bounding box center [1092, 334] width 171 height 231
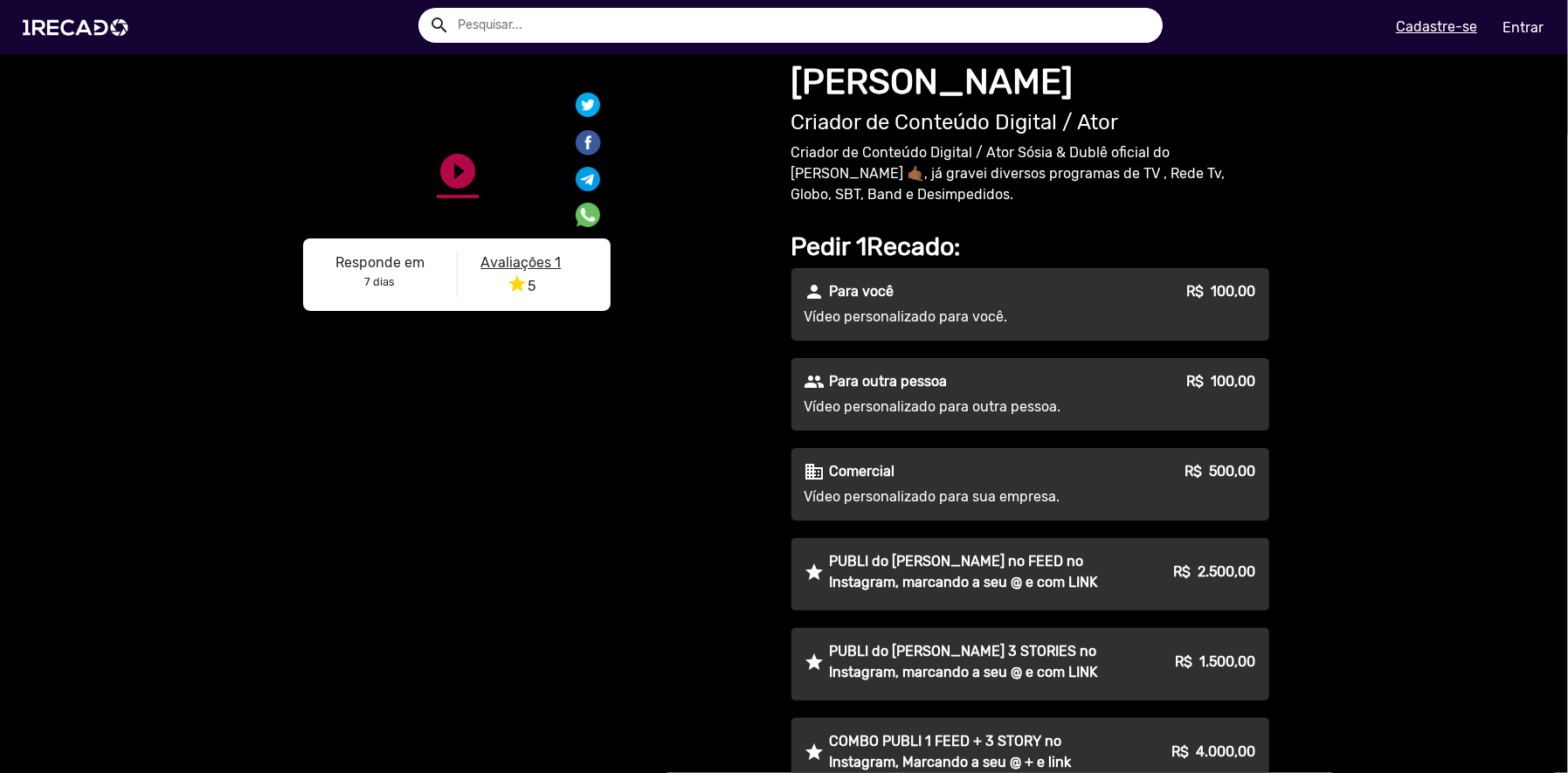
click at [437, 368] on link "play_circle_filled" at bounding box center [457, 366] width 42 height 42
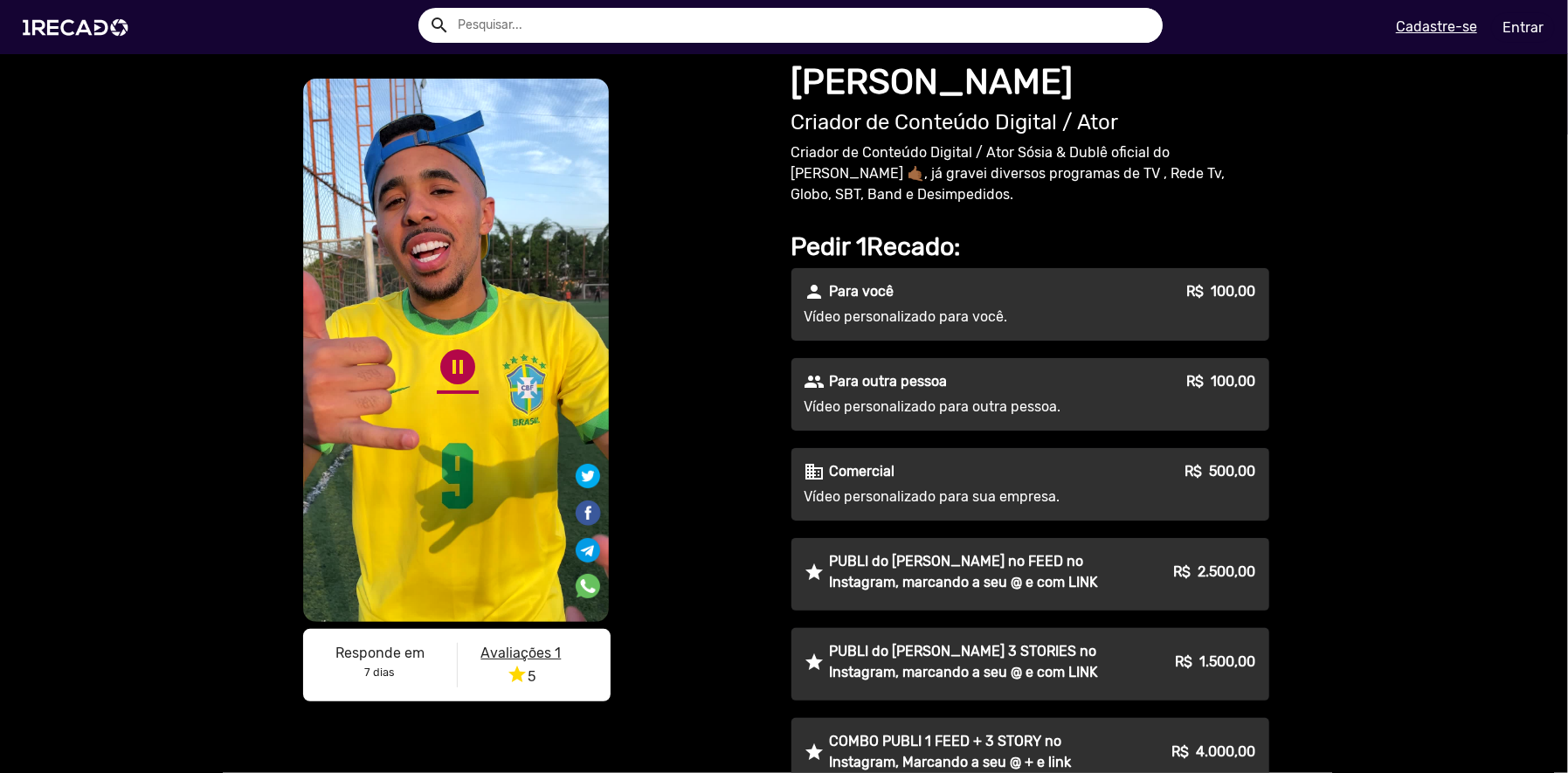
click at [437, 360] on link "pause_circle" at bounding box center [457, 366] width 42 height 42
click at [450, 369] on link "play_circle_filled" at bounding box center [457, 366] width 42 height 42
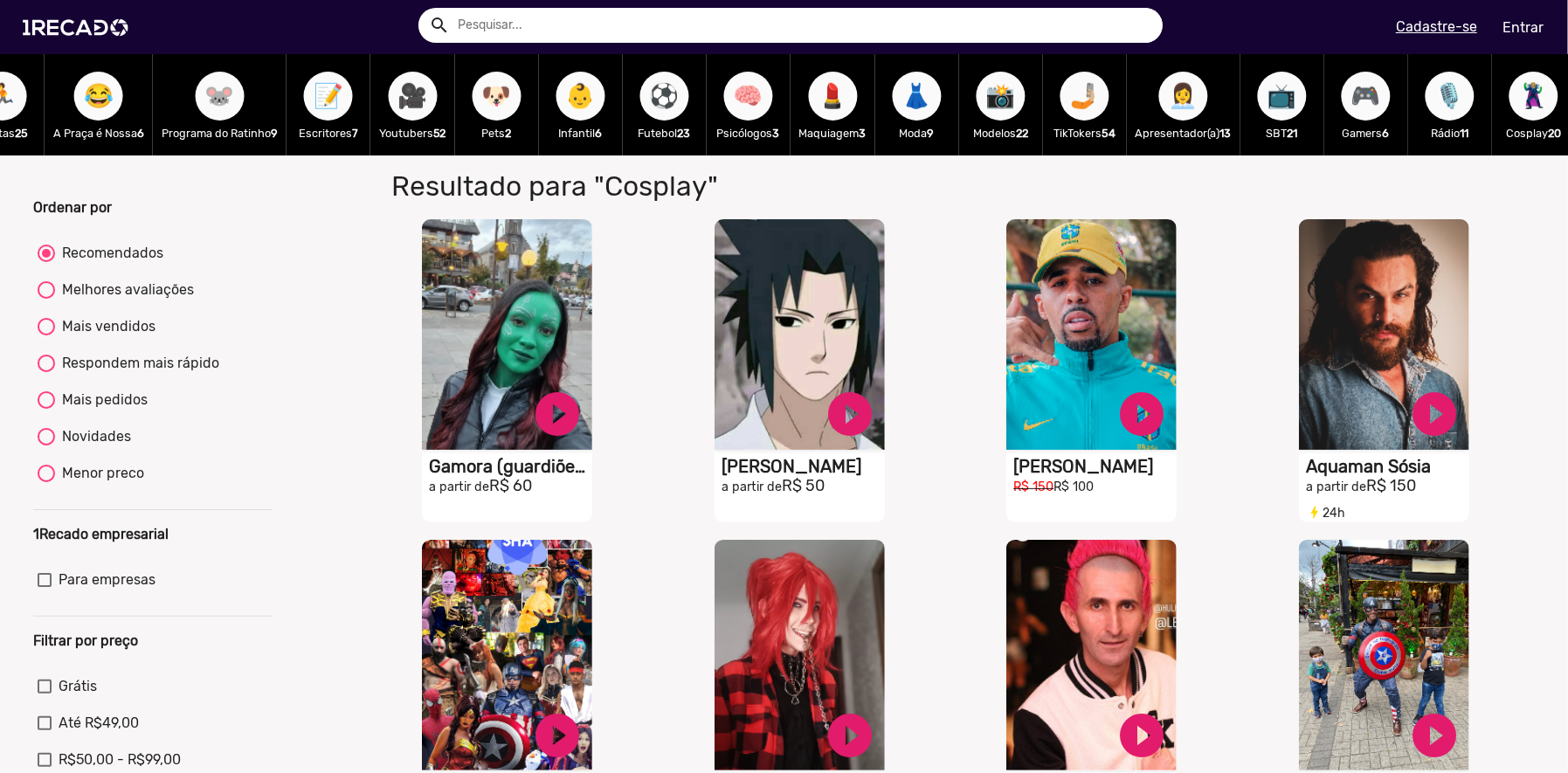
scroll to position [0, 2008]
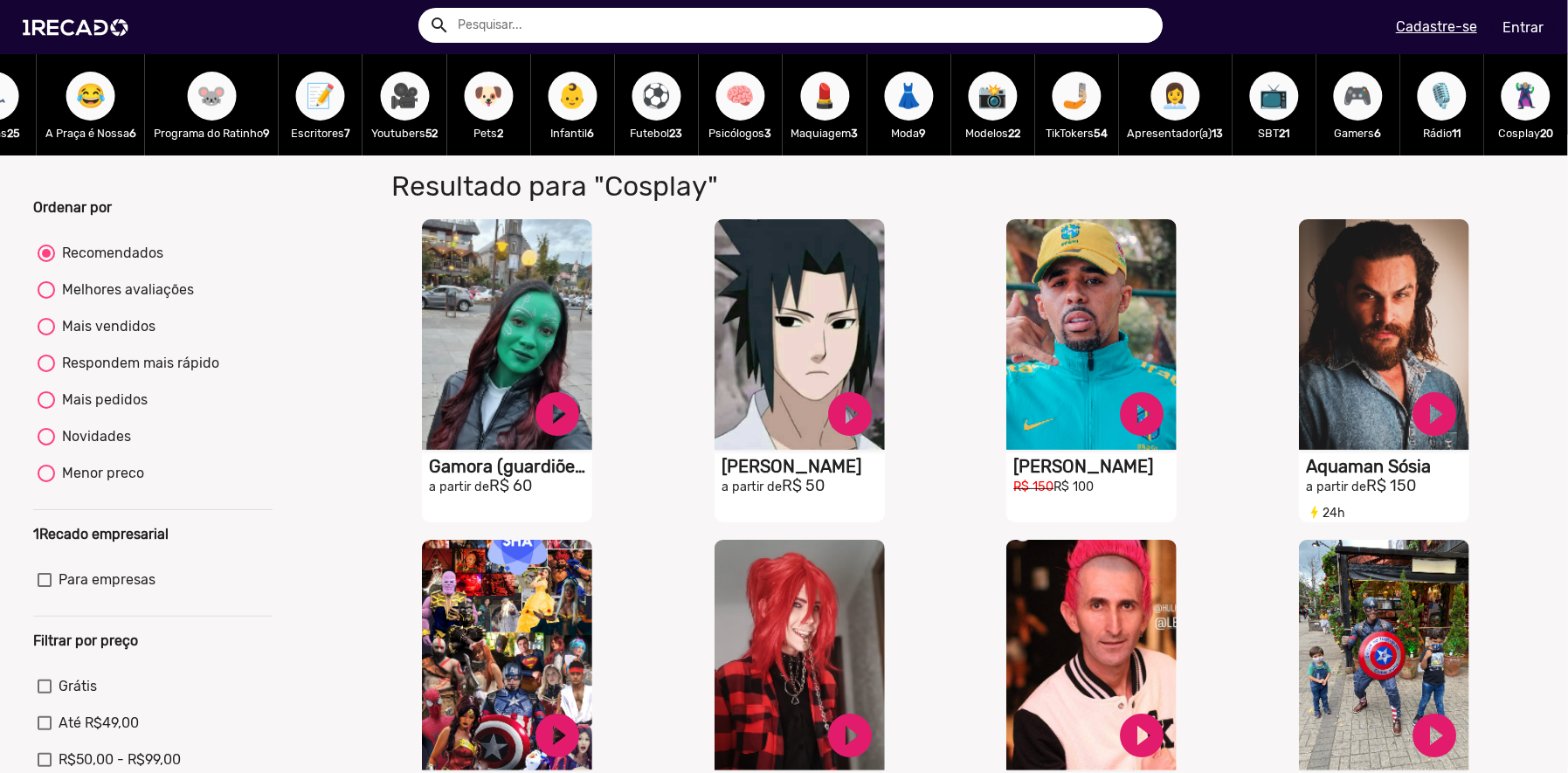
click at [1524, 101] on span "🦹🏼‍♀️" at bounding box center [1526, 96] width 29 height 49
click at [1344, 97] on span "🎮" at bounding box center [1358, 96] width 29 height 49
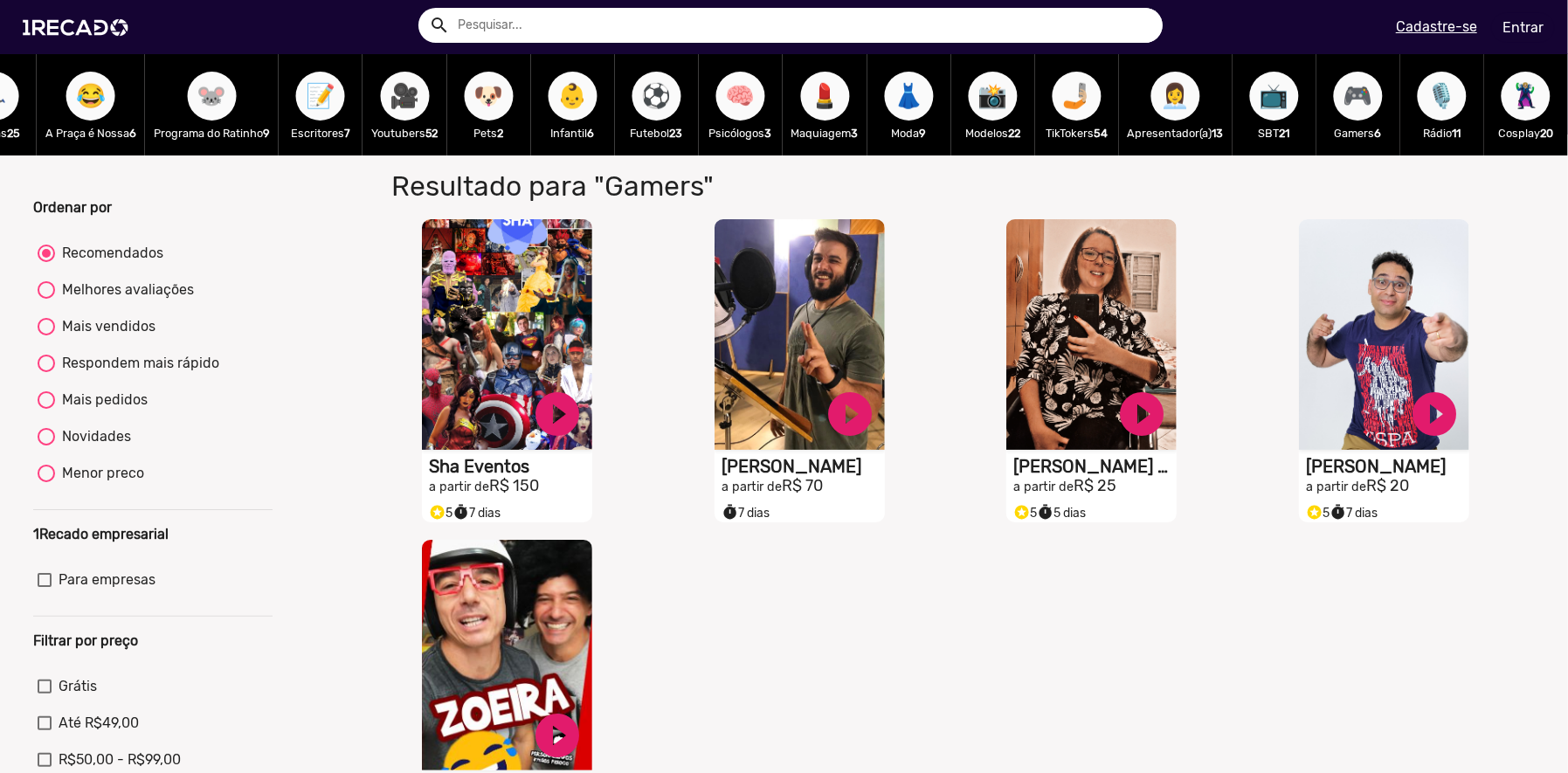
click at [1078, 88] on span "🤳🏼" at bounding box center [1077, 96] width 29 height 49
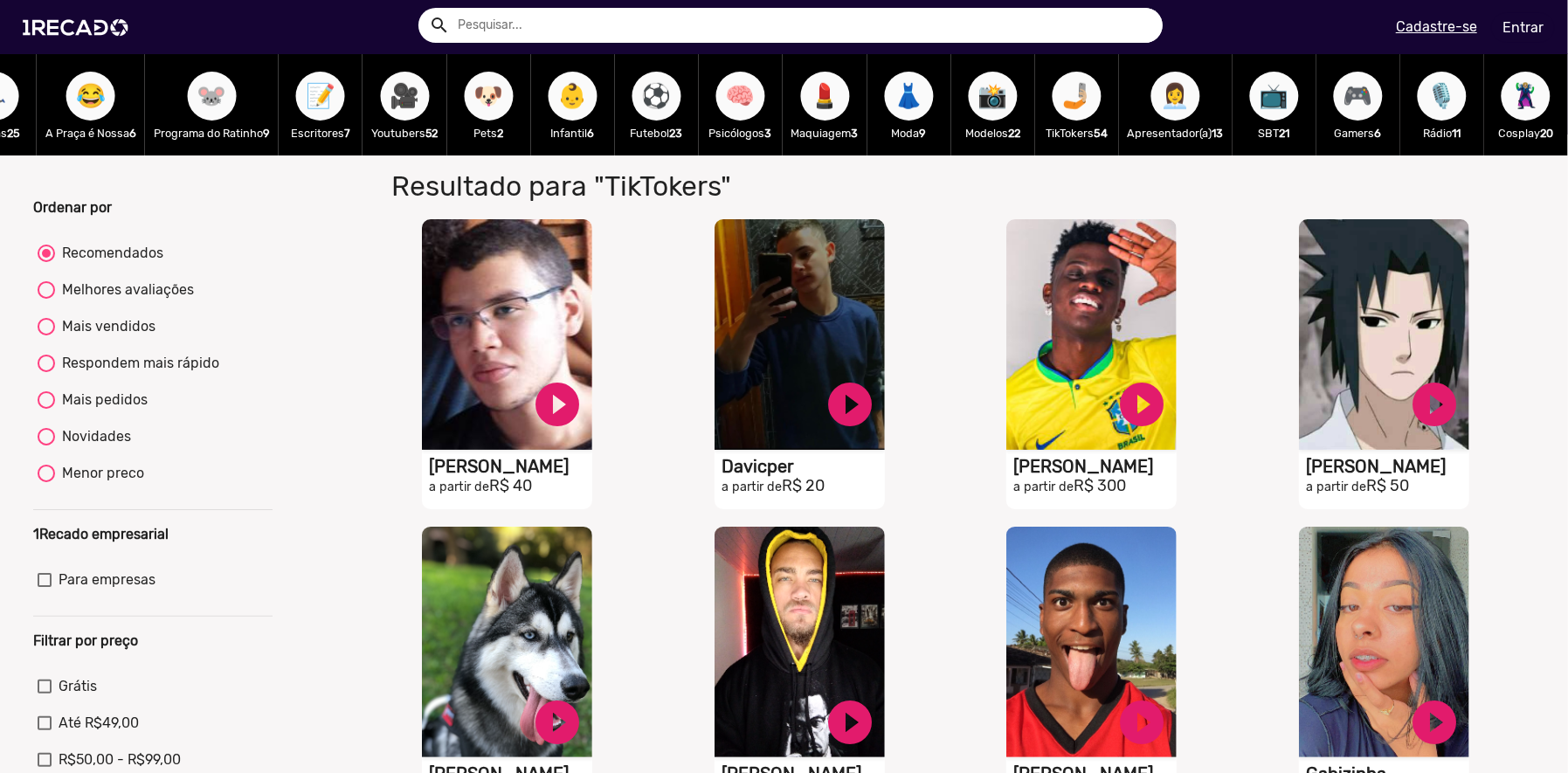
click at [816, 98] on span "💄" at bounding box center [826, 96] width 29 height 49
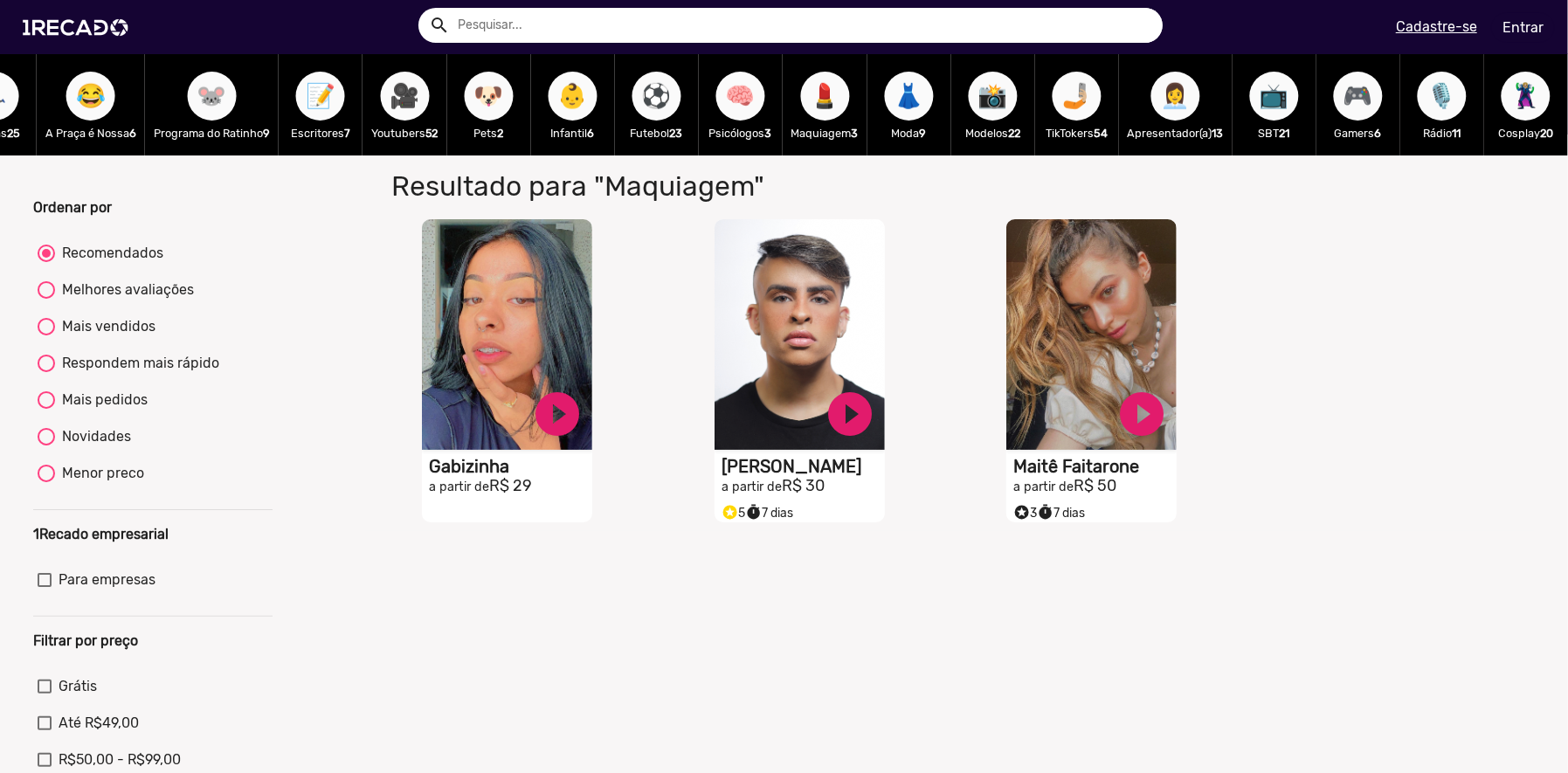
click at [726, 95] on span "🧠" at bounding box center [741, 96] width 29 height 49
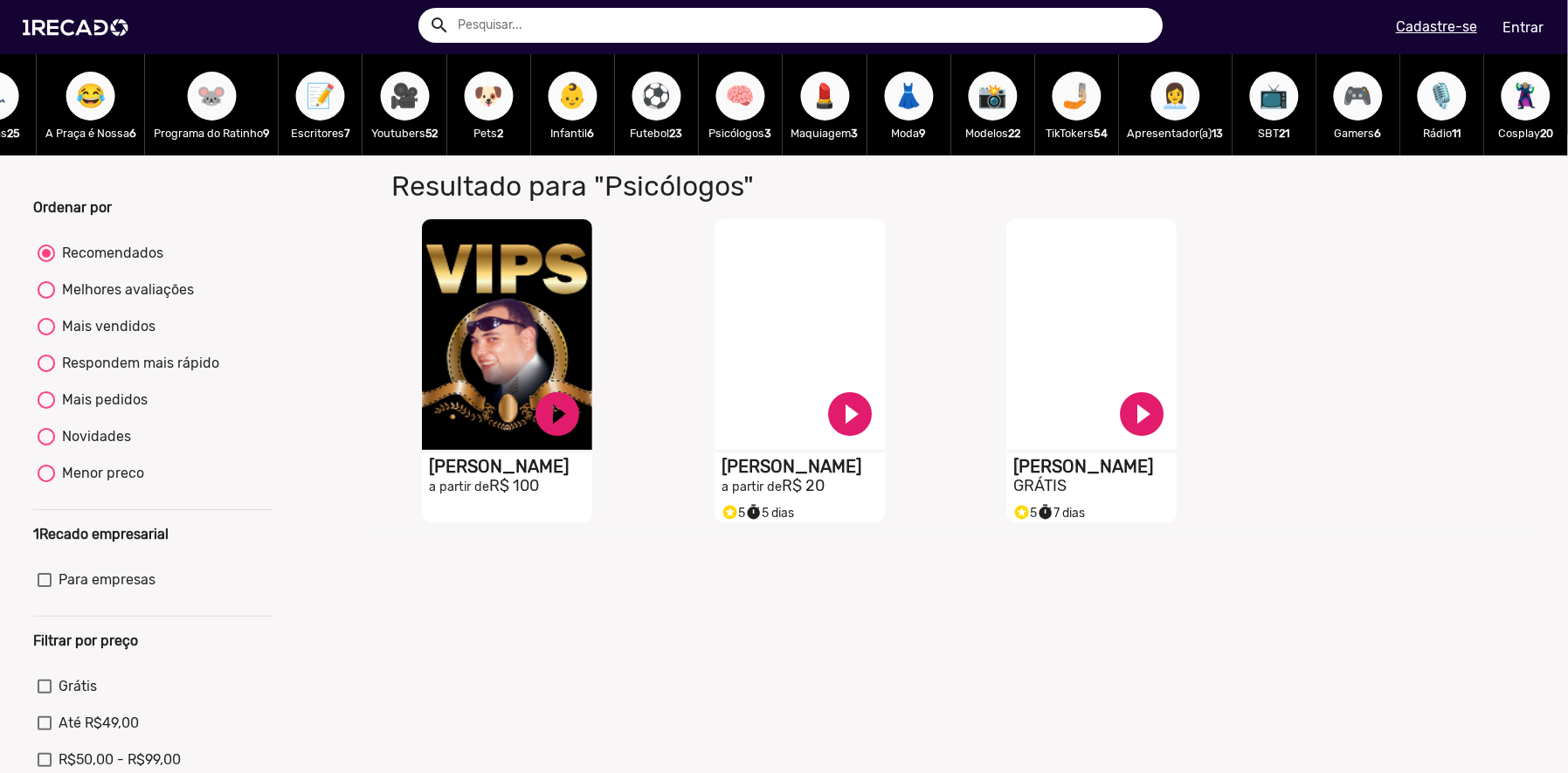
click at [615, 99] on div "⚽ Futebol 23" at bounding box center [657, 105] width 84 height 101
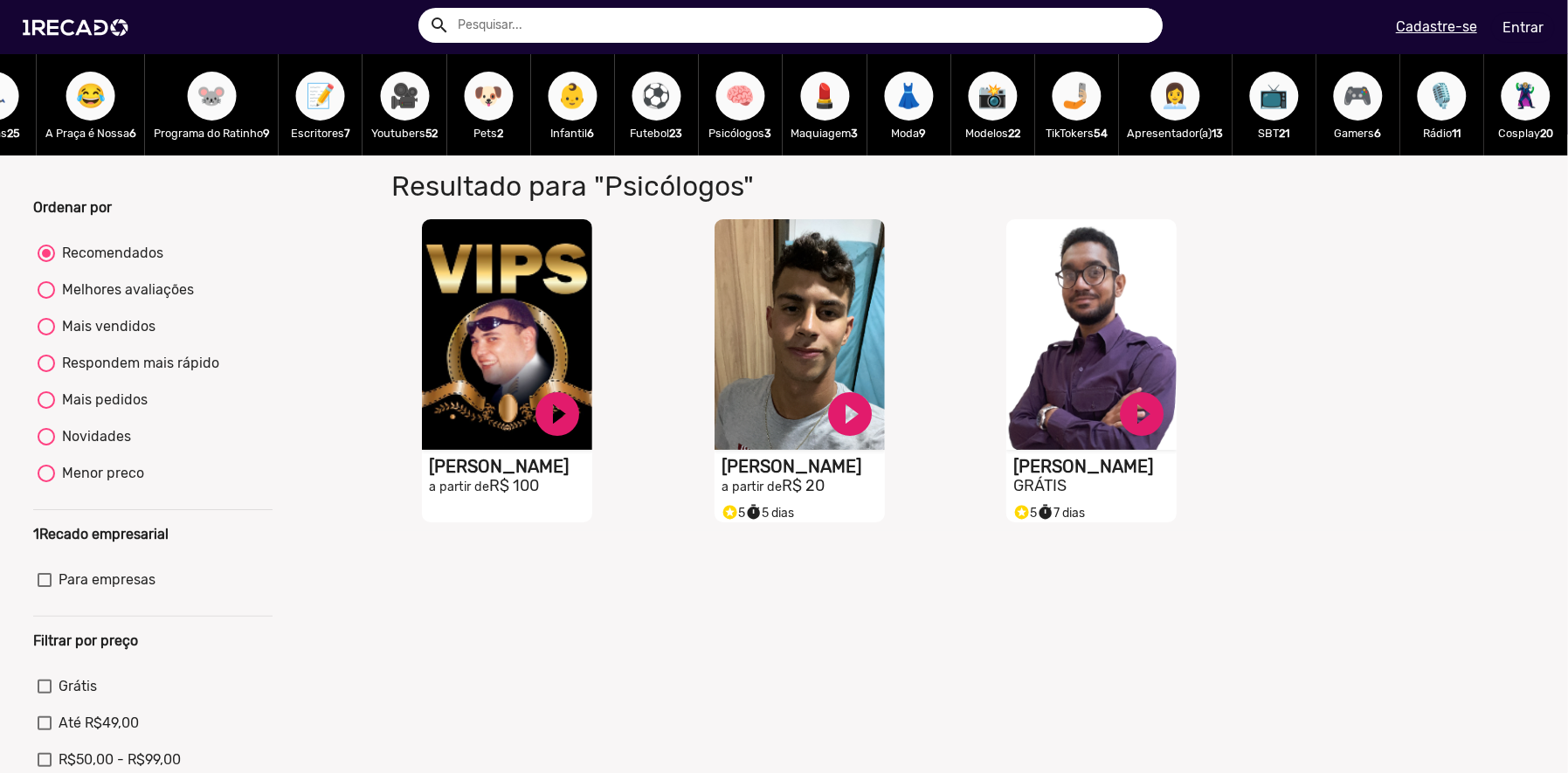
click at [633, 104] on button "⚽" at bounding box center [657, 96] width 49 height 49
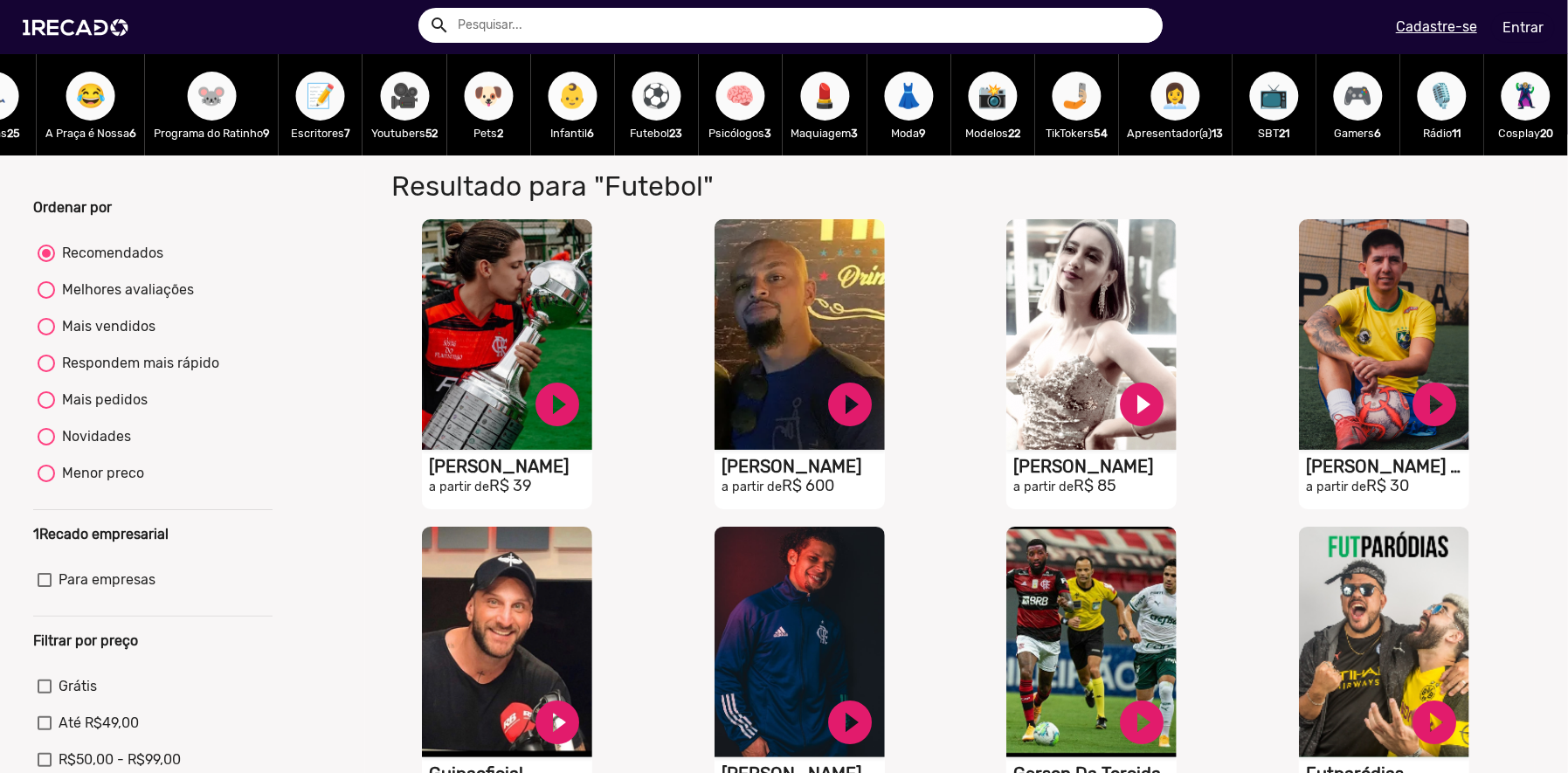
click at [558, 102] on span "👶" at bounding box center [573, 96] width 29 height 49
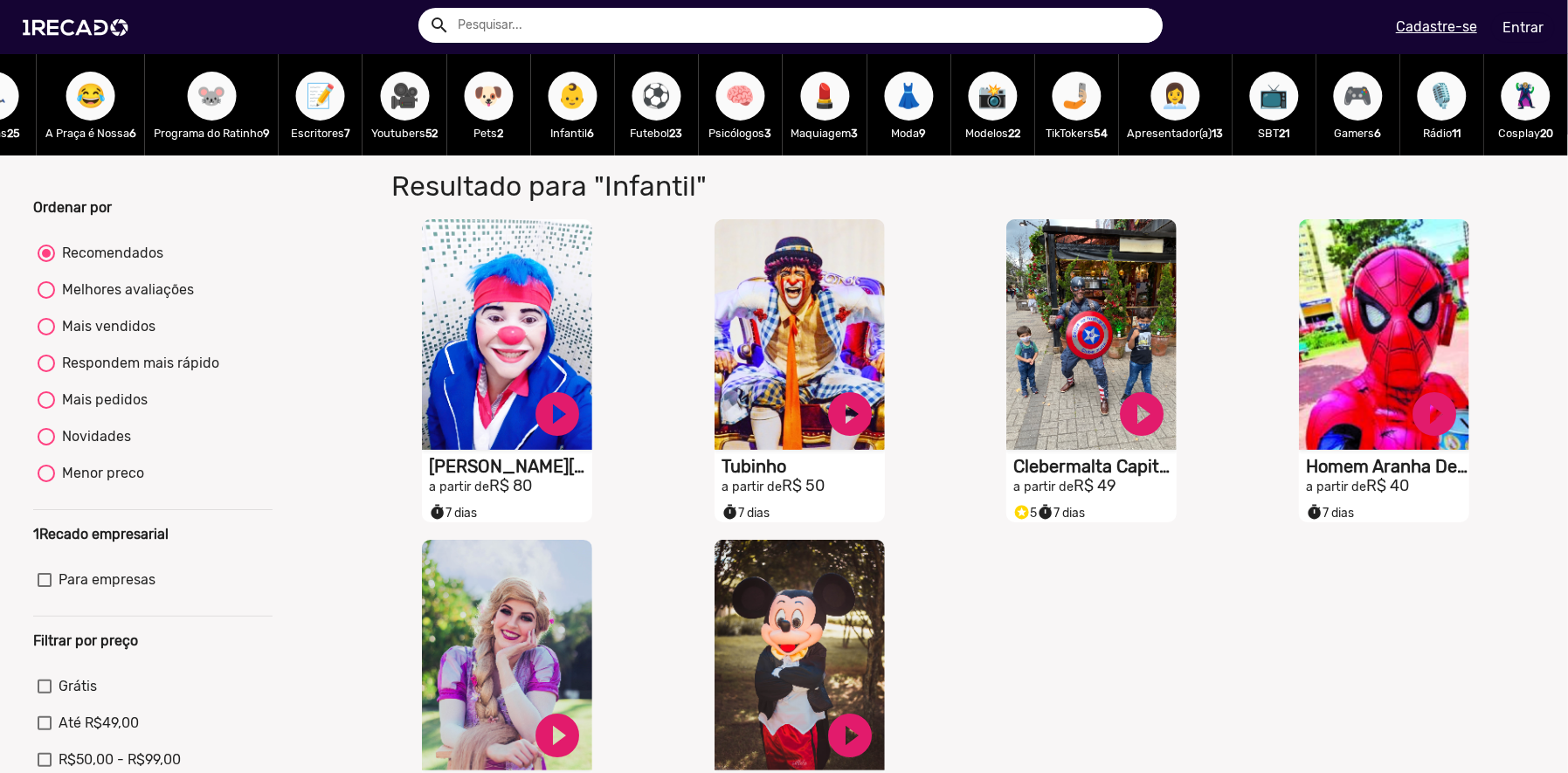
click at [465, 103] on button "🐶" at bounding box center [489, 96] width 49 height 49
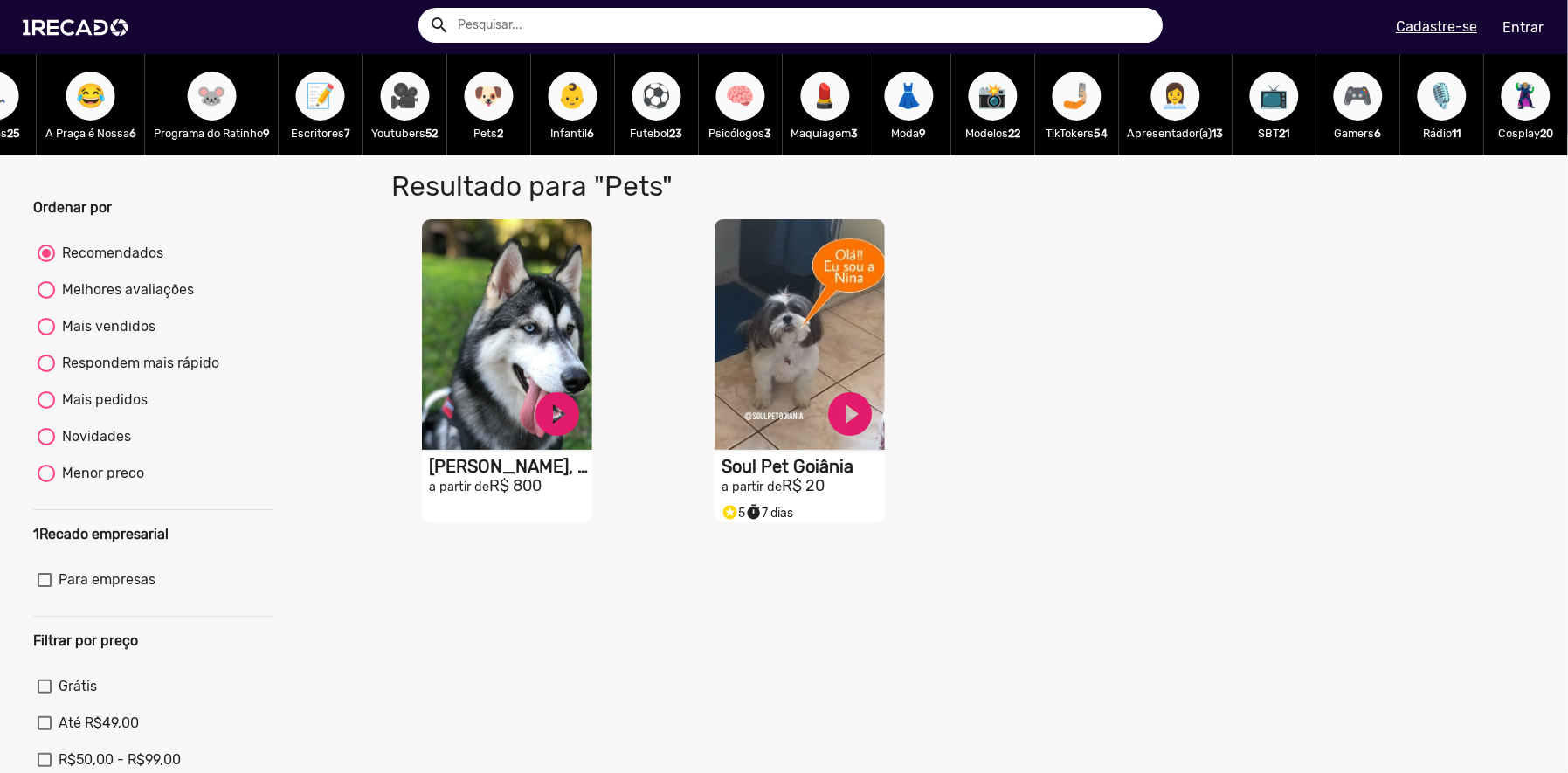
click at [390, 109] on span "🎥" at bounding box center [405, 96] width 29 height 49
click at [440, 27] on mat-icon "search" at bounding box center [439, 25] width 21 height 21
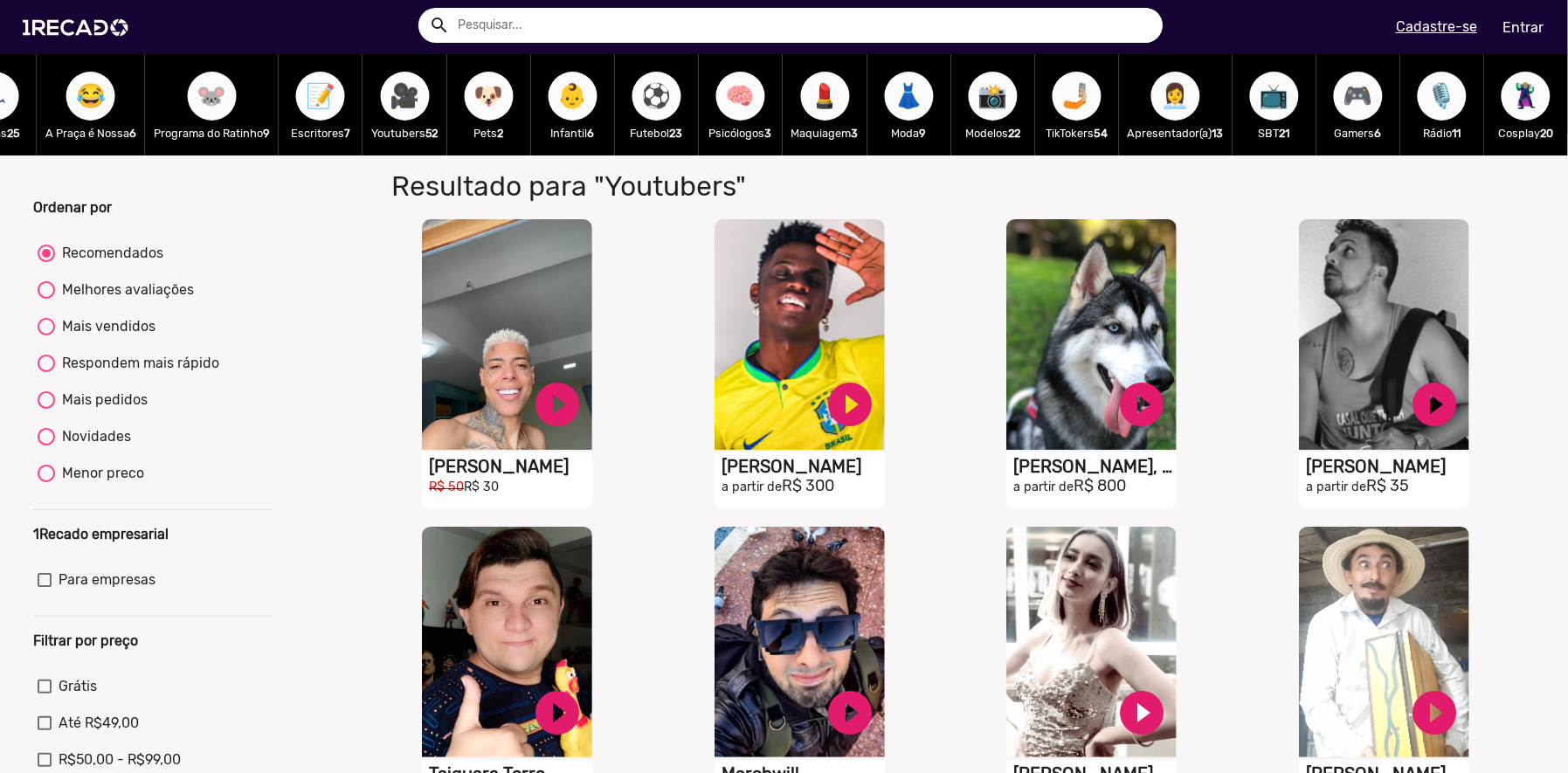
click at [465, 25] on input "text" at bounding box center [804, 25] width 719 height 35
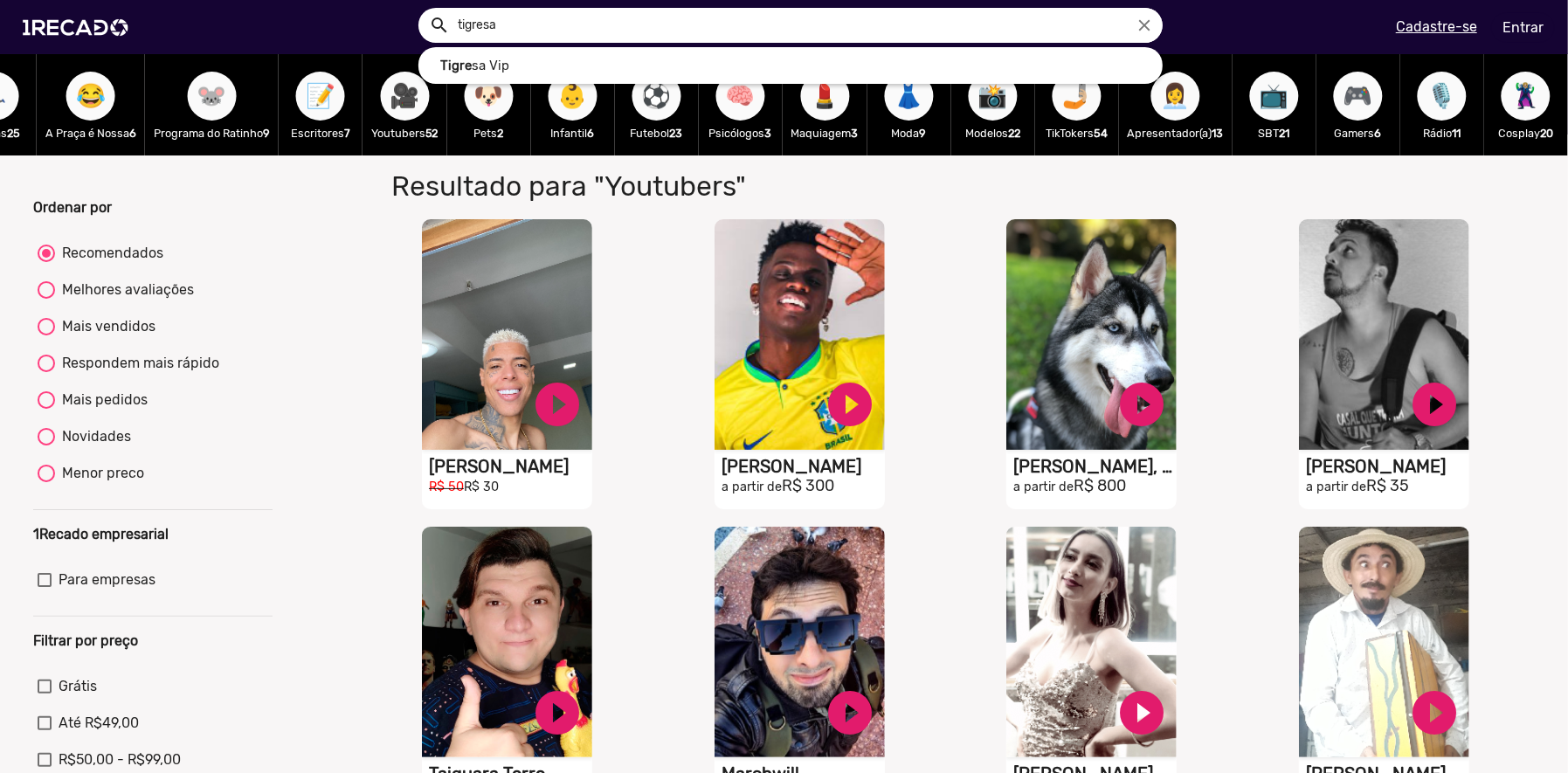
type input "tigresa"
click at [423, 9] on button "search" at bounding box center [438, 24] width 30 height 30
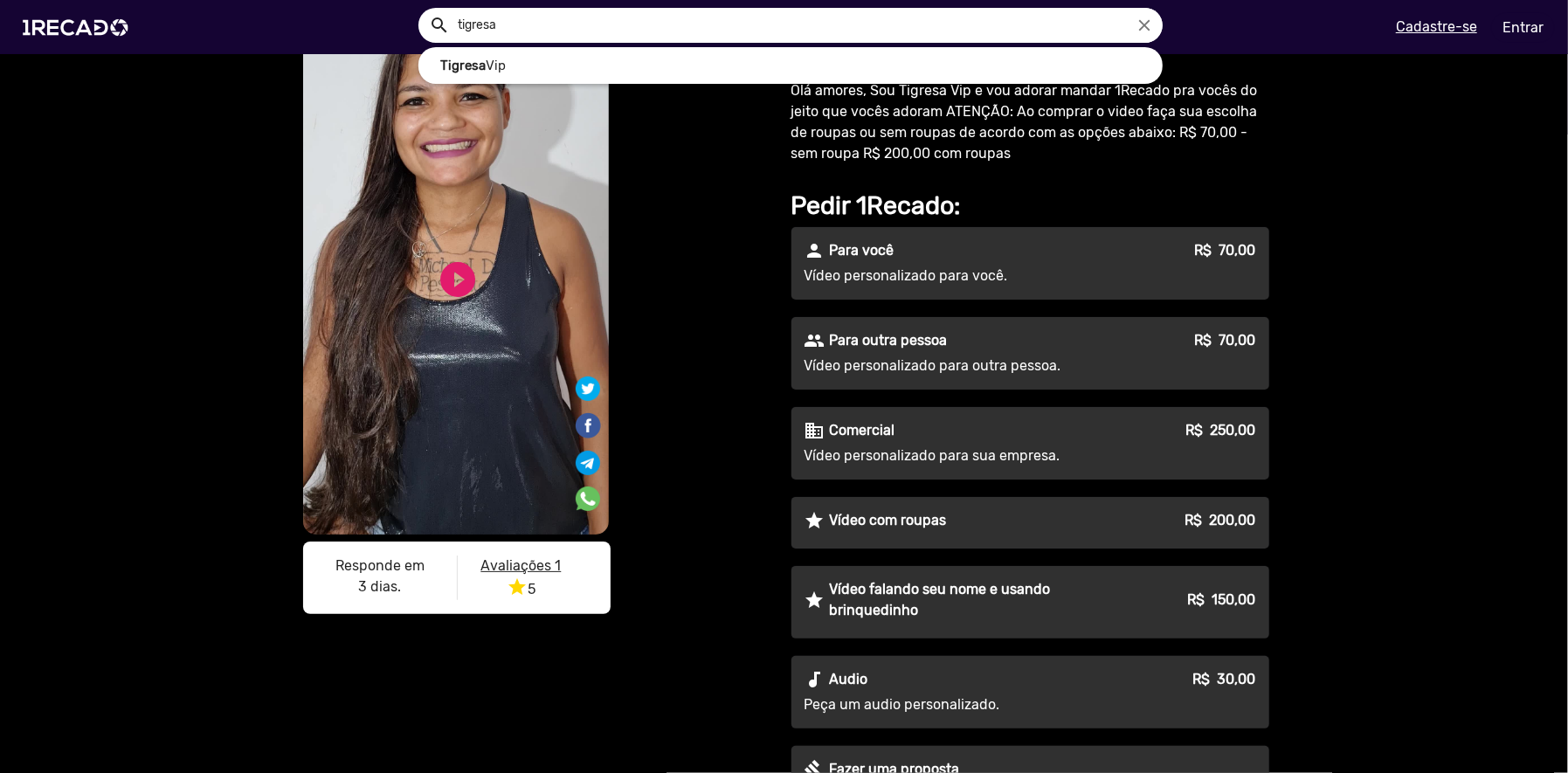
scroll to position [262, 0]
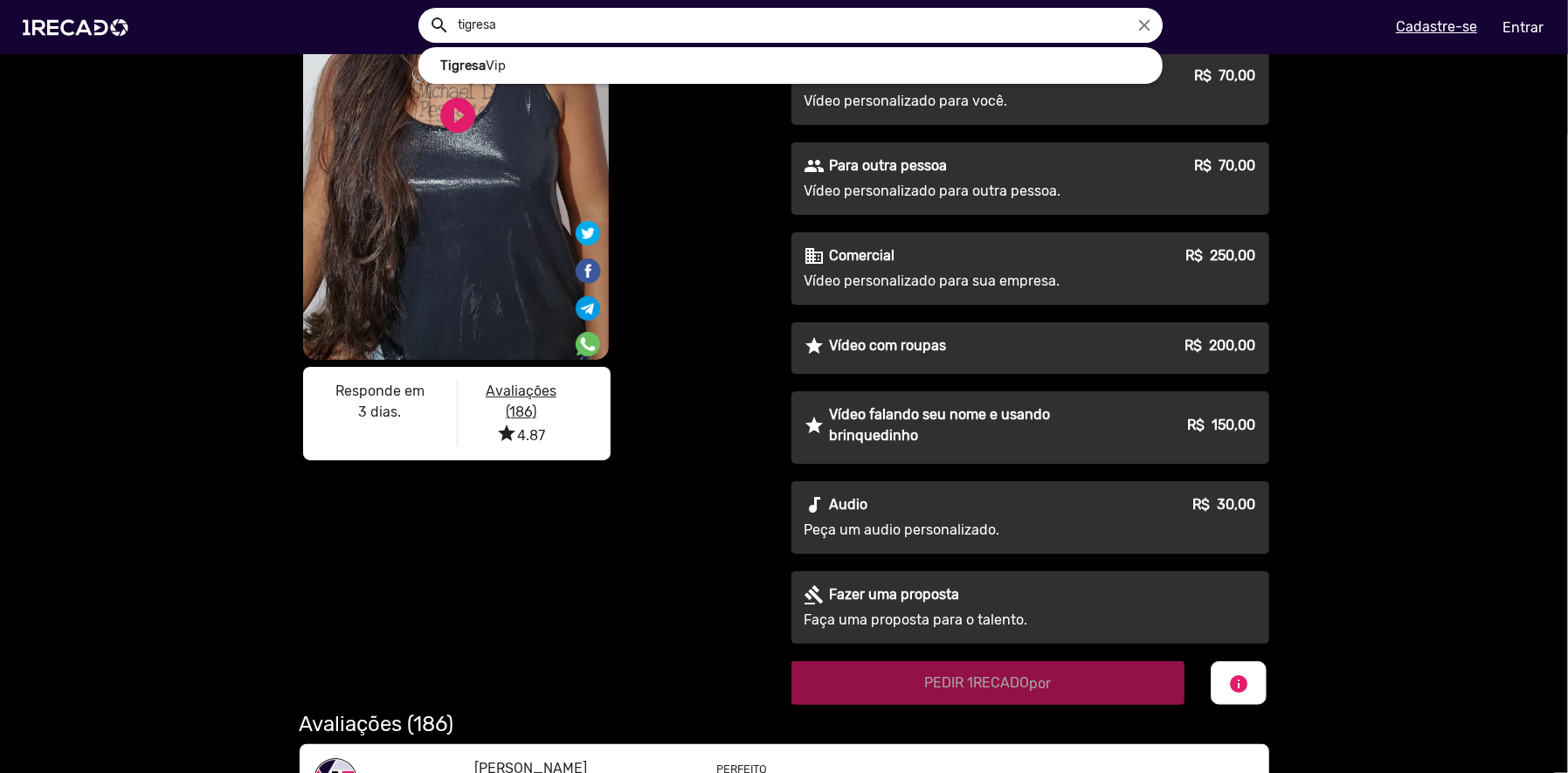
click at [683, 500] on div "S1RECADO vídeos dedicados para fãs e empresas S1RECADO vídeos dedicados para fã…" at bounding box center [535, 248] width 498 height 913
click at [998, 435] on p "Vídeo falando seu nome e usando brinquedinho" at bounding box center [976, 425] width 291 height 42
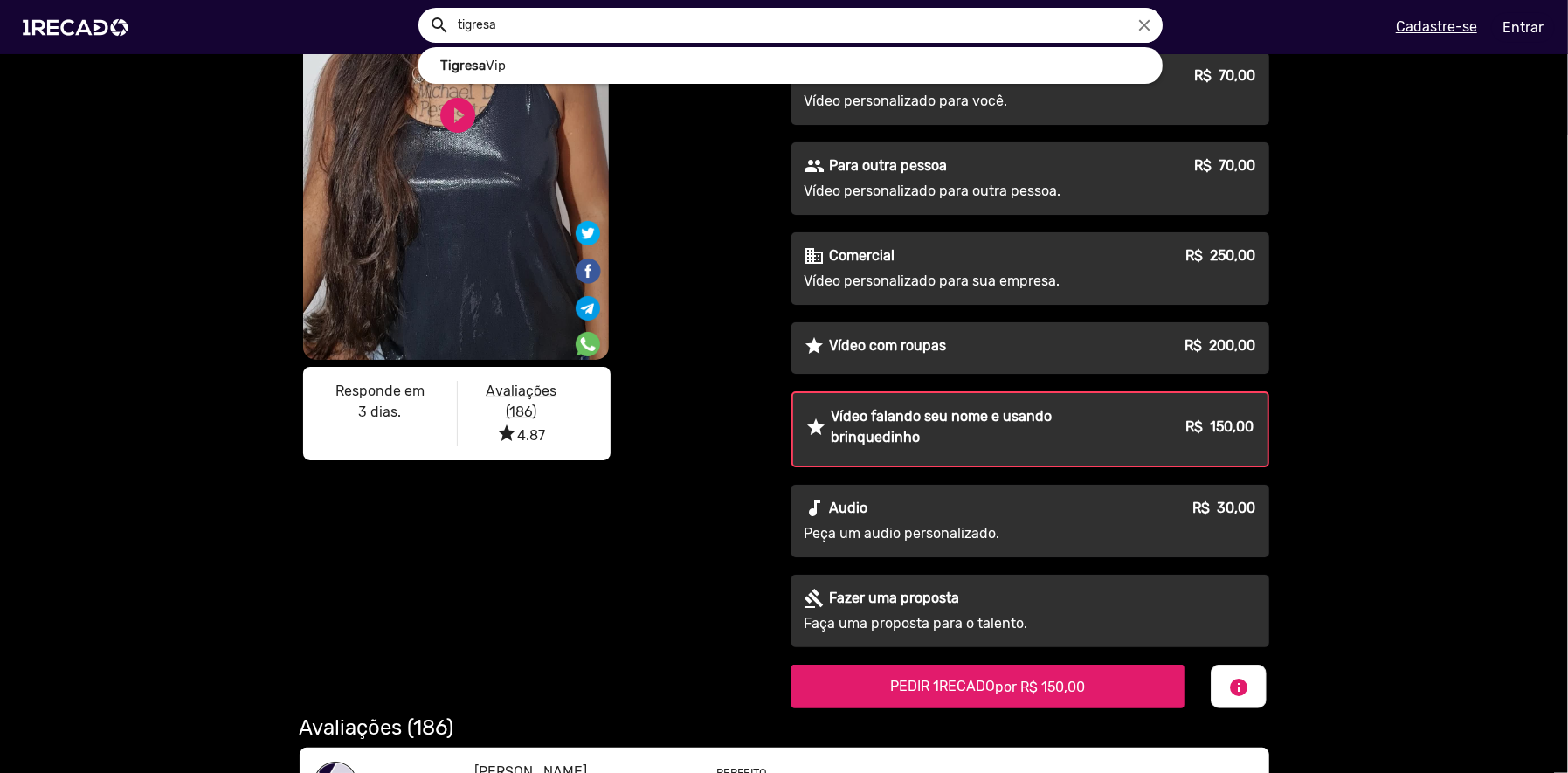
click at [913, 338] on p "Vídeo com roupas" at bounding box center [888, 346] width 117 height 21
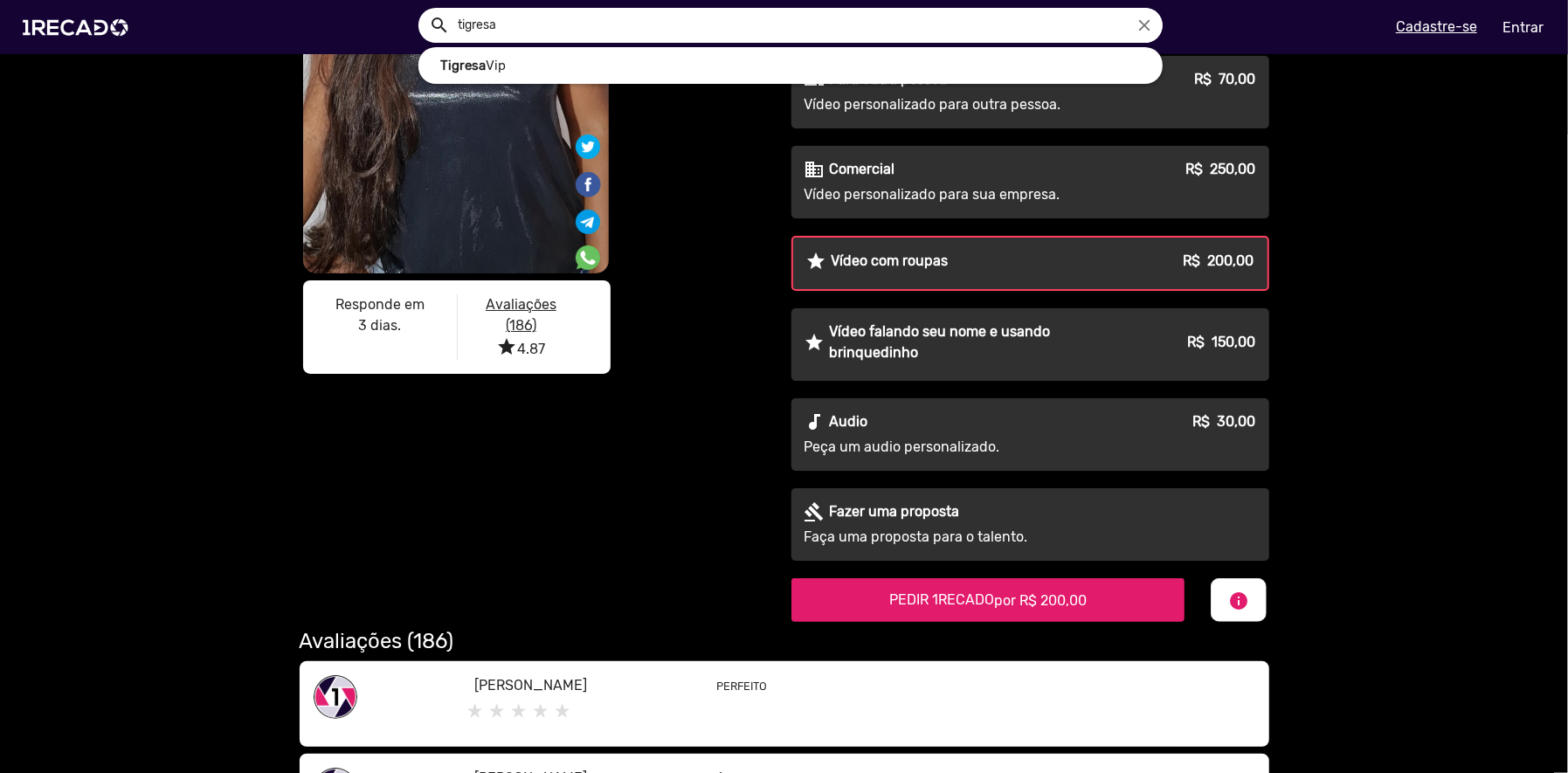
scroll to position [0, 0]
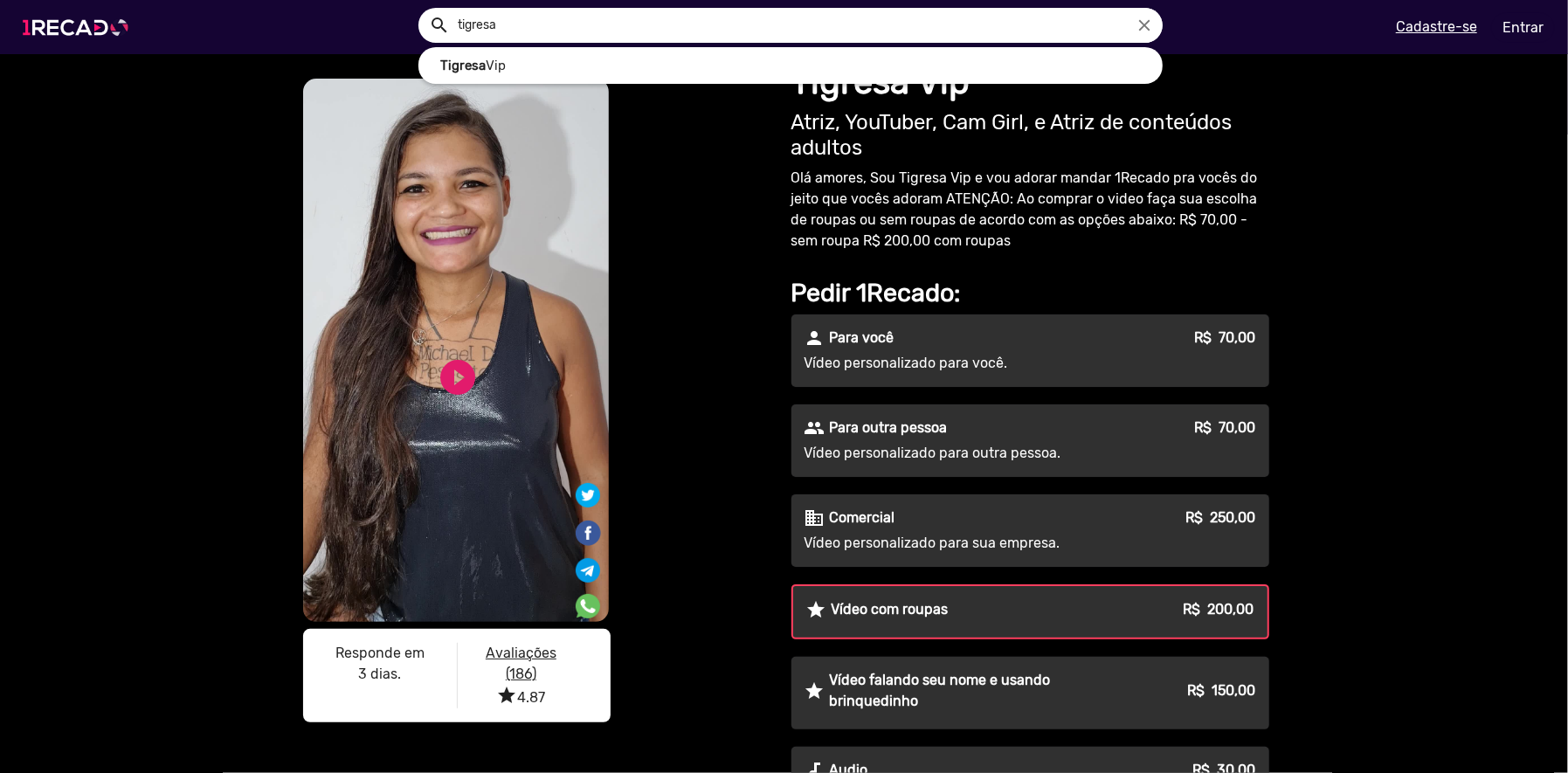
click at [101, 15] on img at bounding box center [80, 27] width 132 height 74
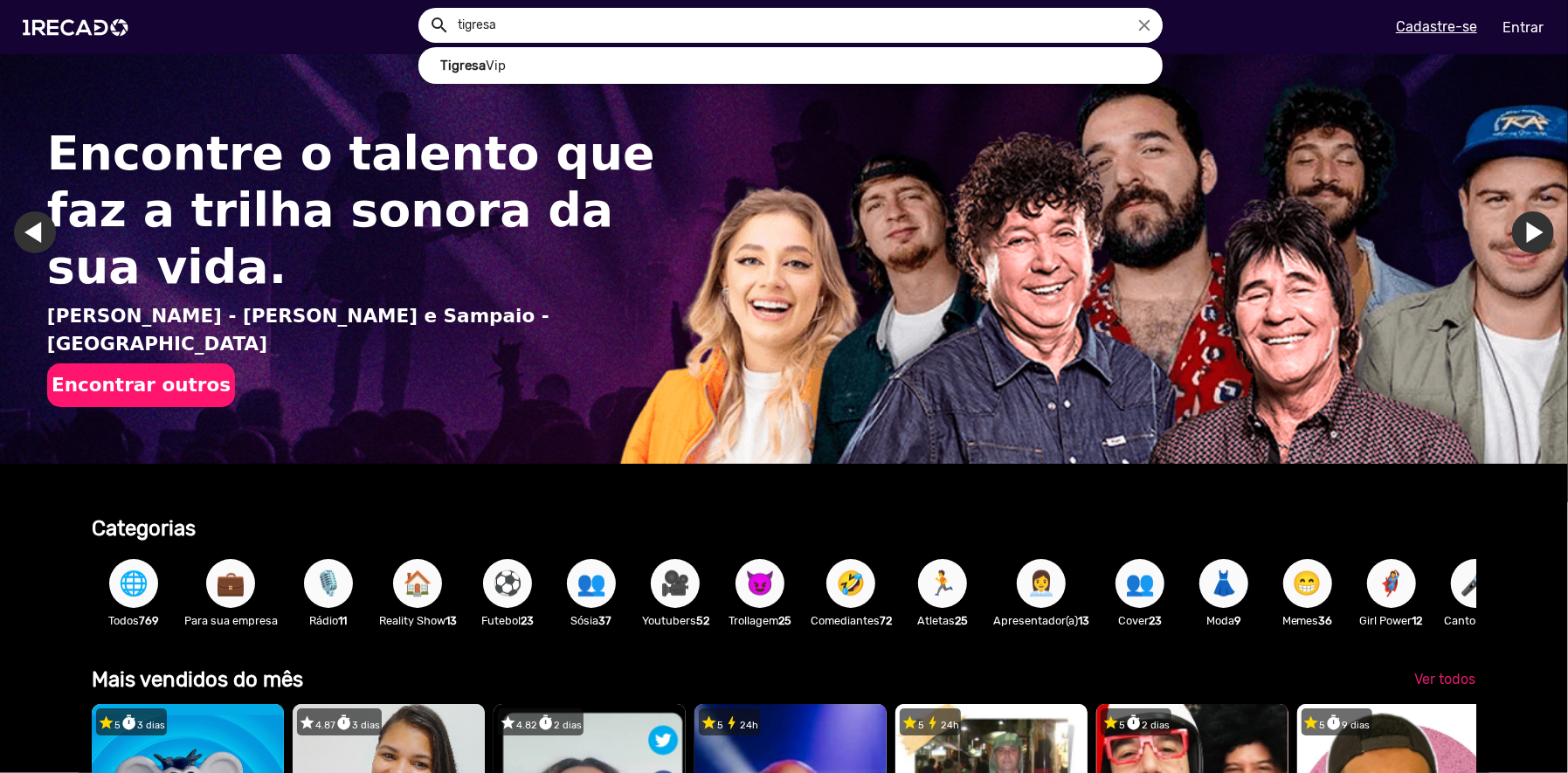
scroll to position [525, 0]
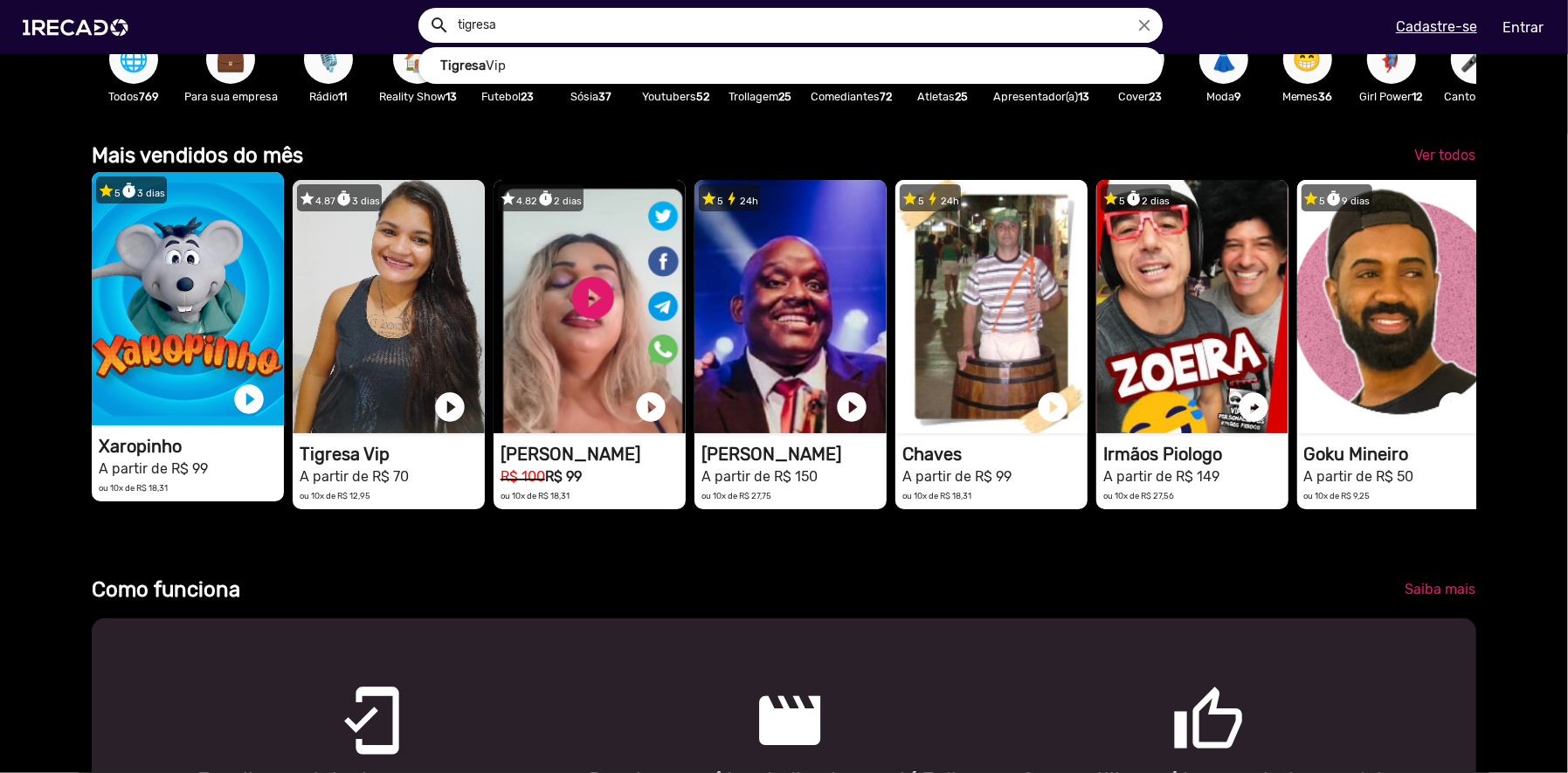
click at [193, 351] on video "1RECADO vídeos dedicados para fãs e empresas" at bounding box center [188, 299] width 192 height 254
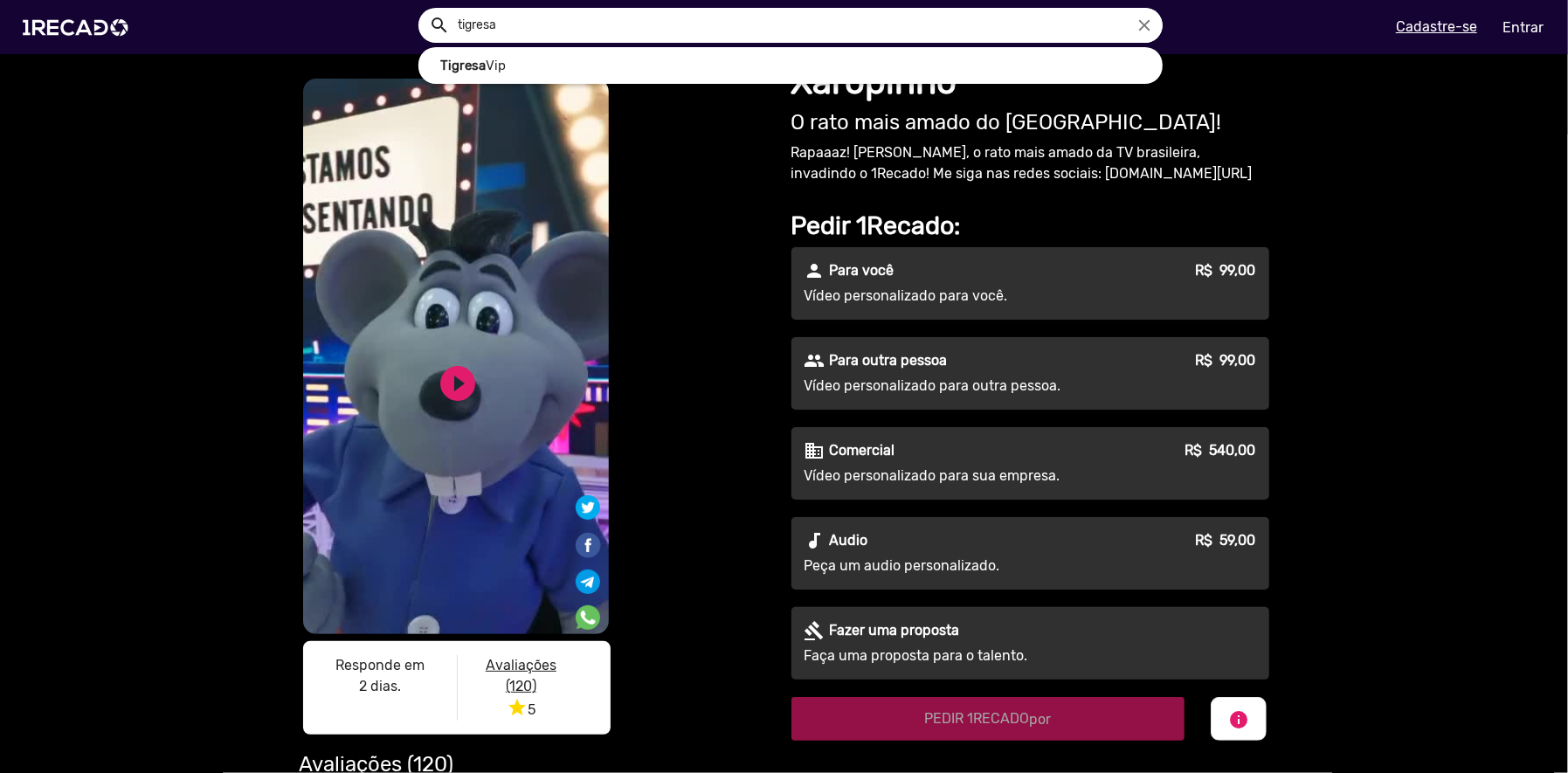
click at [1011, 148] on p "Rapaaaz! [PERSON_NAME], o rato mais amado da TV brasileira, invadindo o 1Recado…" at bounding box center [1030, 163] width 478 height 42
click at [800, 175] on p "Rapaaaz! [PERSON_NAME], o rato mais amado da TV brasileira, invadindo o 1Recado…" at bounding box center [1030, 163] width 478 height 42
drag, startPoint x: 1150, startPoint y: 171, endPoint x: 1017, endPoint y: 177, distance: 133.1
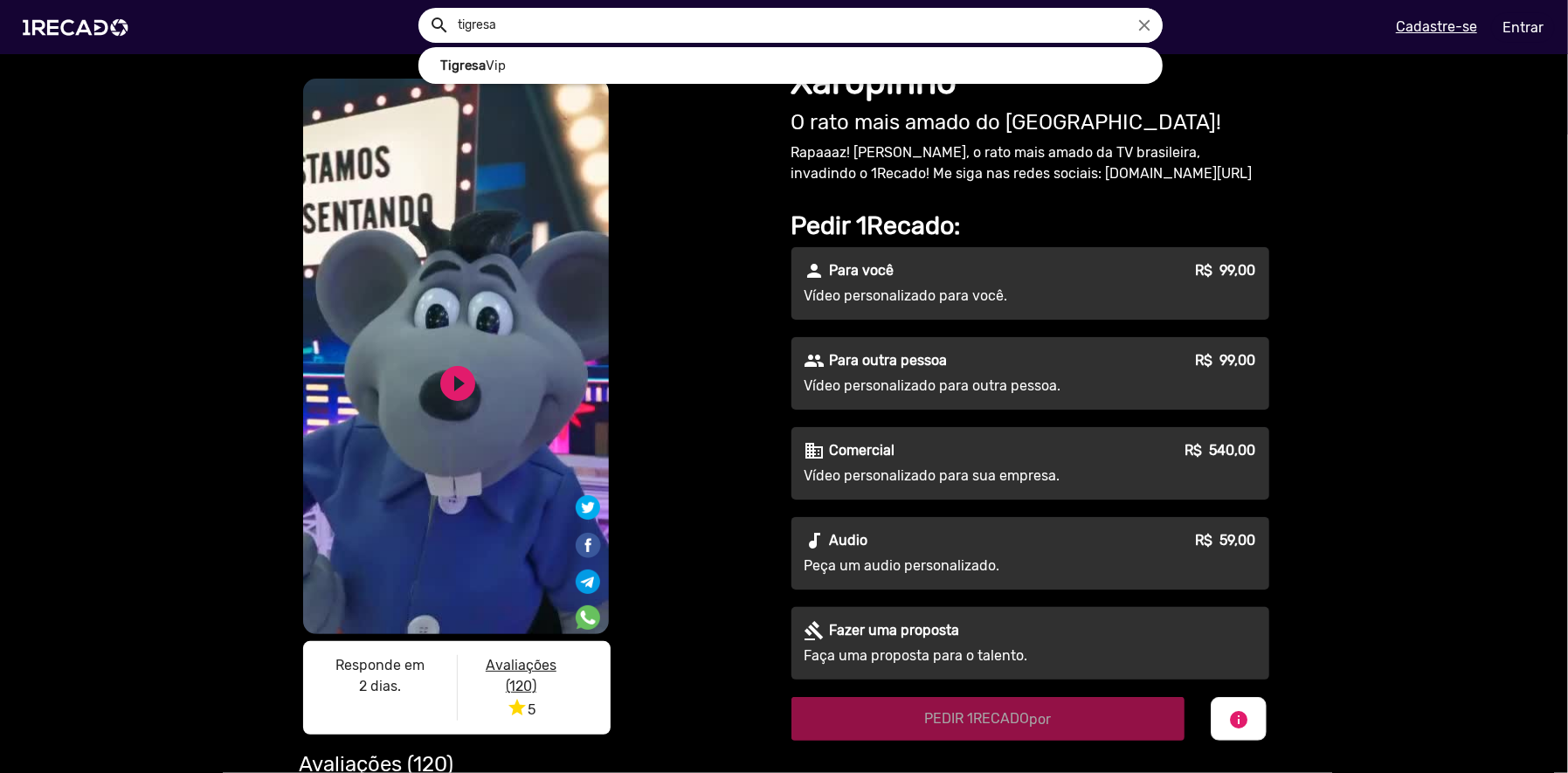
click at [1017, 177] on p "Rapaaaz! [PERSON_NAME], o rato mais amado da TV brasileira, invadindo o 1Recado…" at bounding box center [1030, 163] width 478 height 42
